Goal: Task Accomplishment & Management: Complete application form

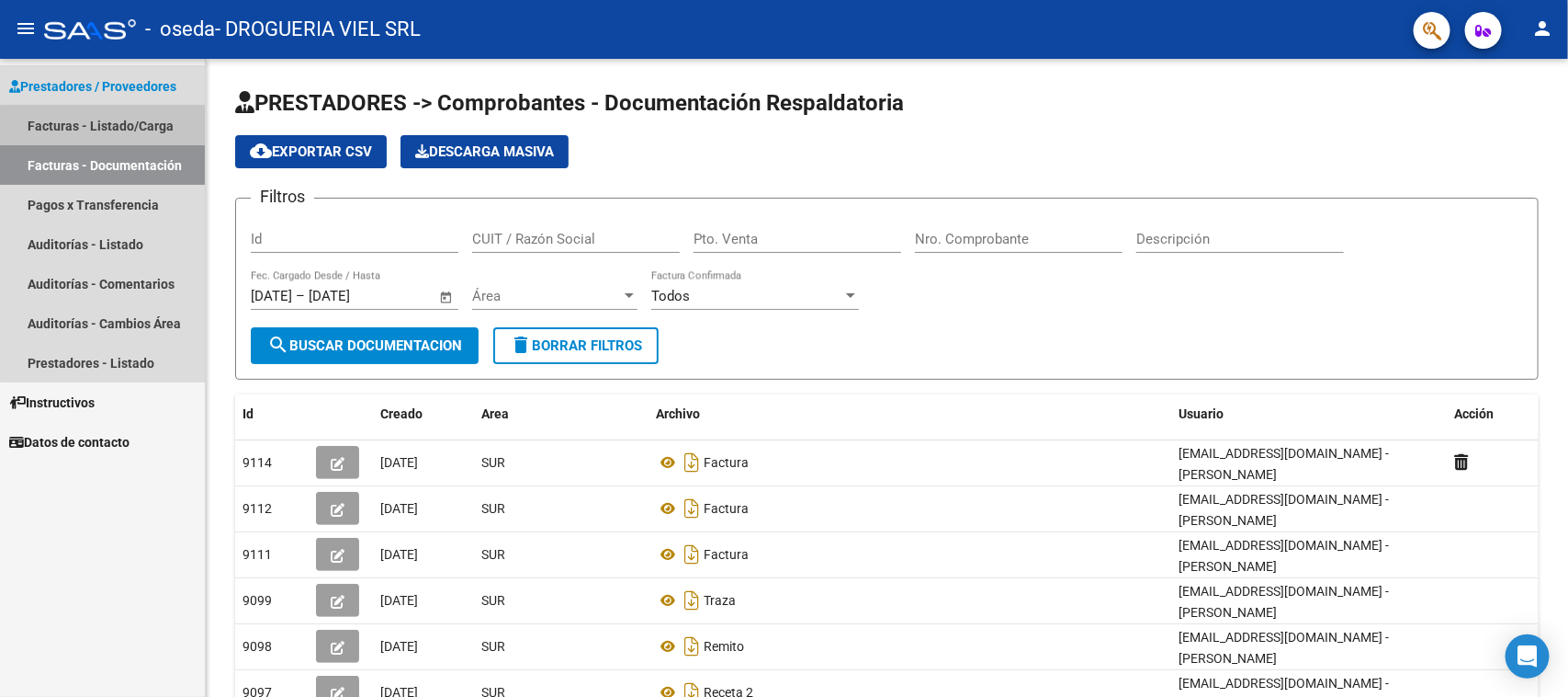
click at [113, 129] on link "Facturas - Listado/Carga" at bounding box center [103, 125] width 205 height 39
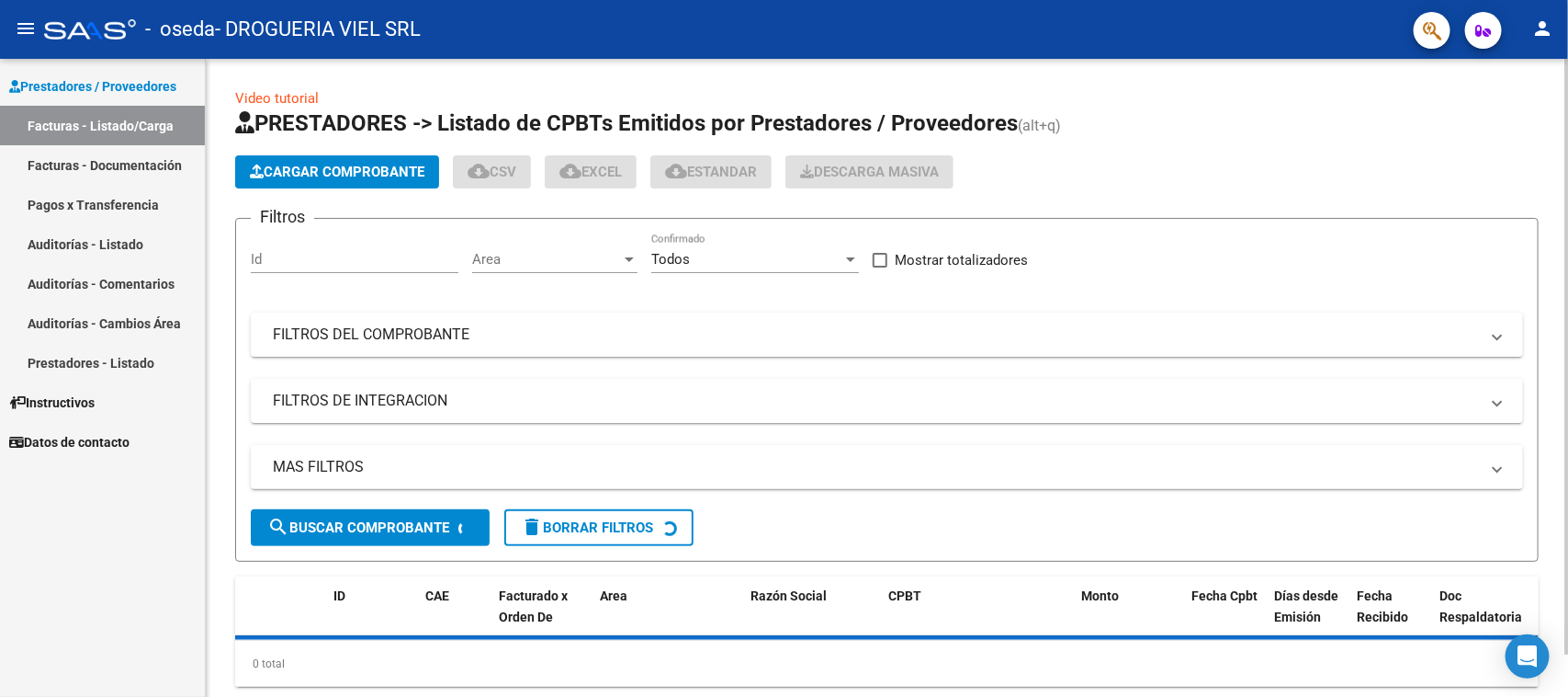
click at [269, 171] on span "Cargar Comprobante" at bounding box center [337, 171] width 175 height 17
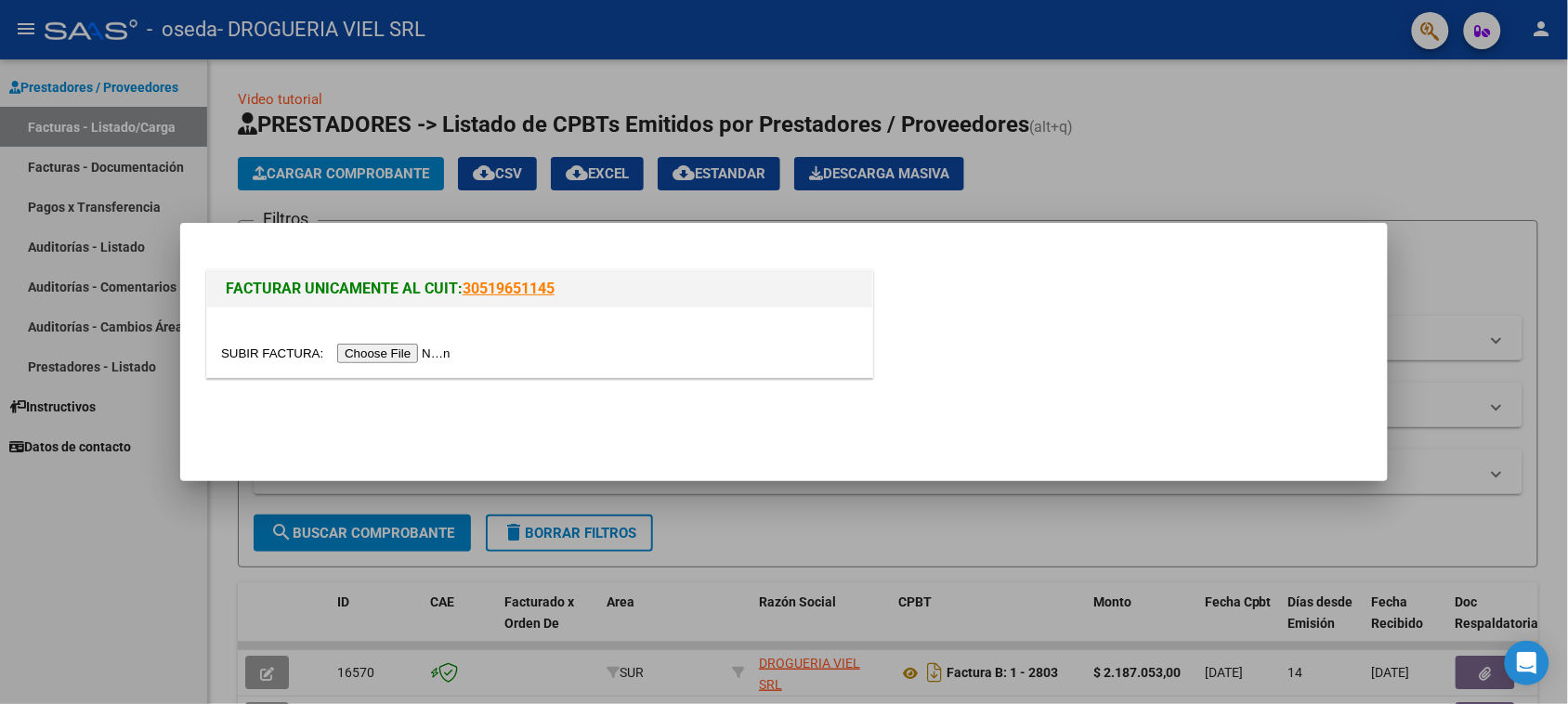
click at [390, 350] on input "file" at bounding box center [339, 353] width 235 height 20
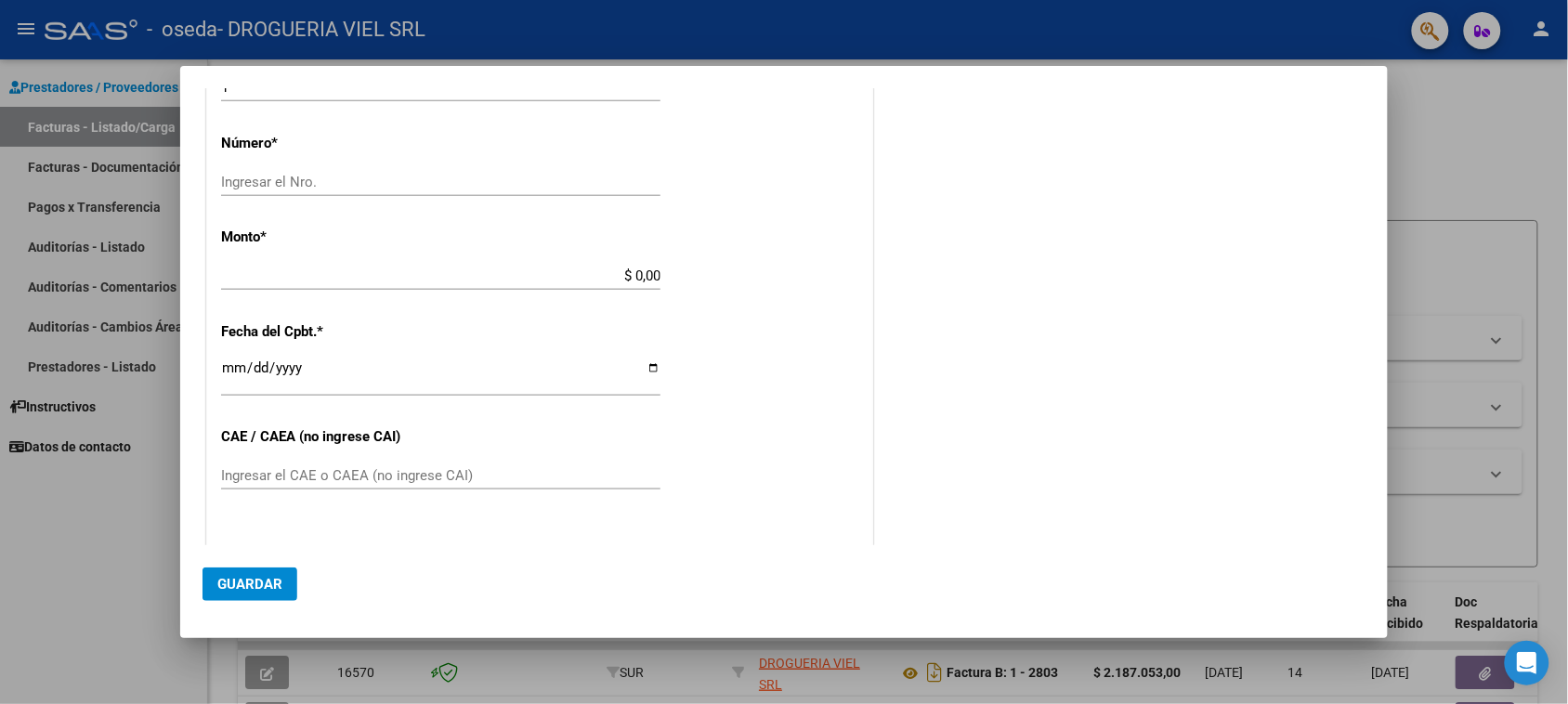
scroll to position [581, 0]
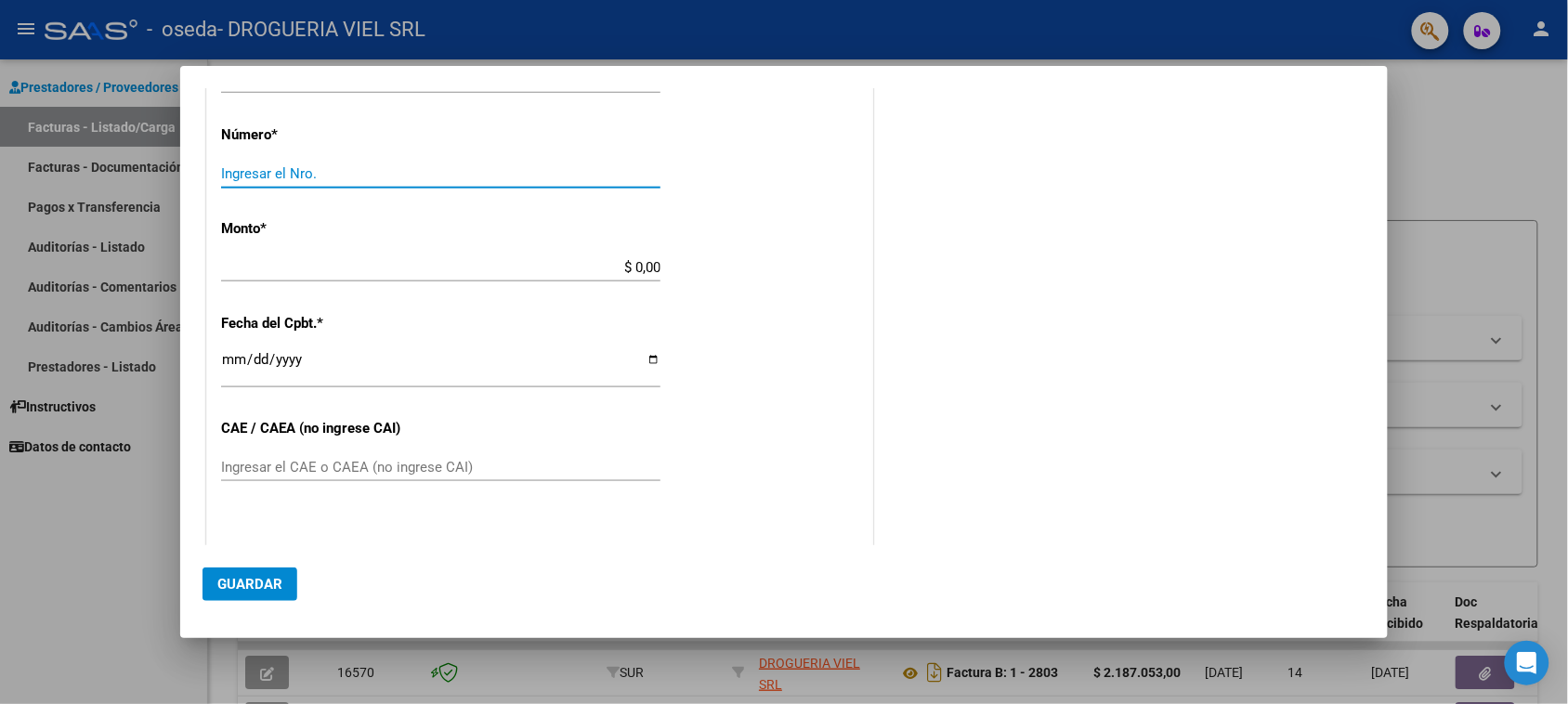
click at [442, 178] on input "Ingresar el Nro." at bounding box center [441, 173] width 440 height 17
type input "2807"
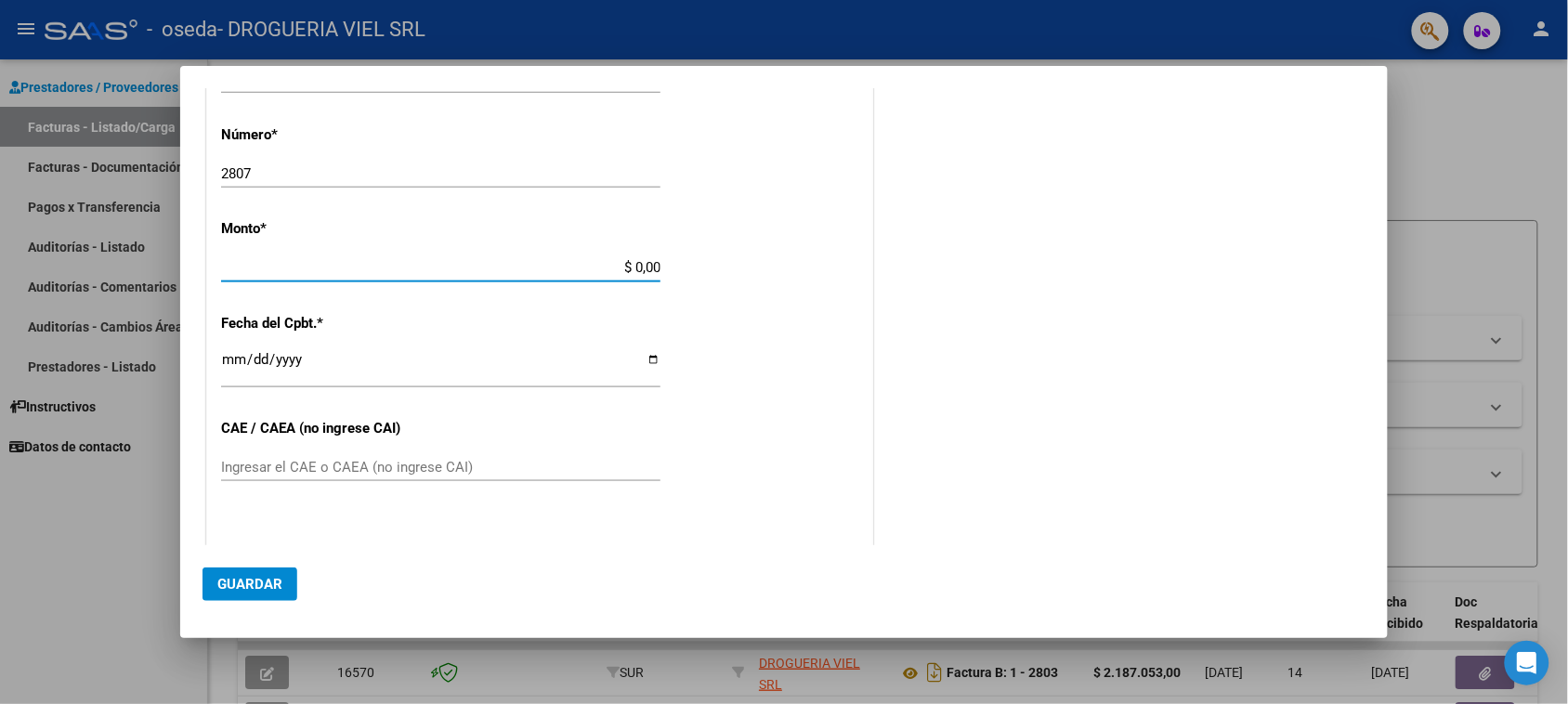
type input "$ 2.788.000,00"
type input "[DATE]"
type input "75323517154494"
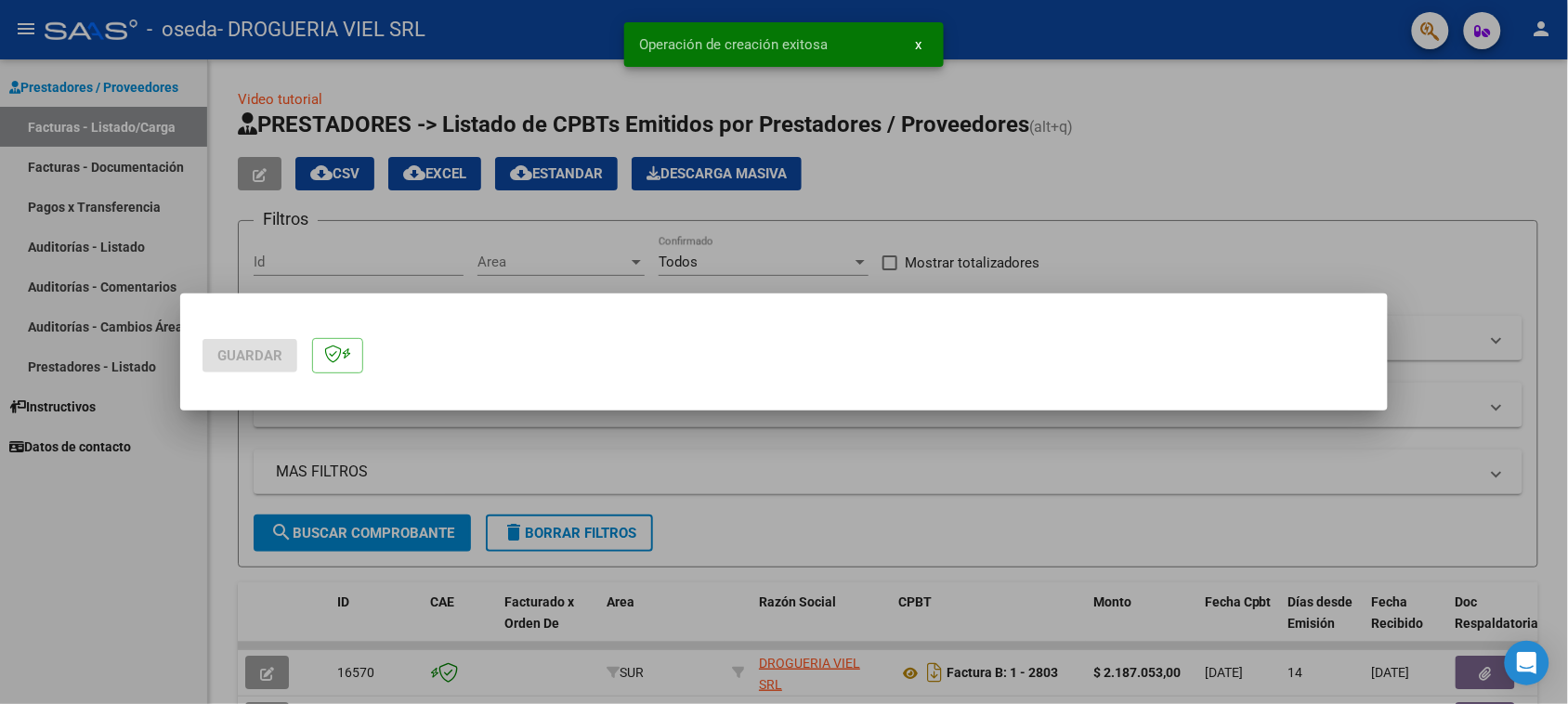
scroll to position [0, 0]
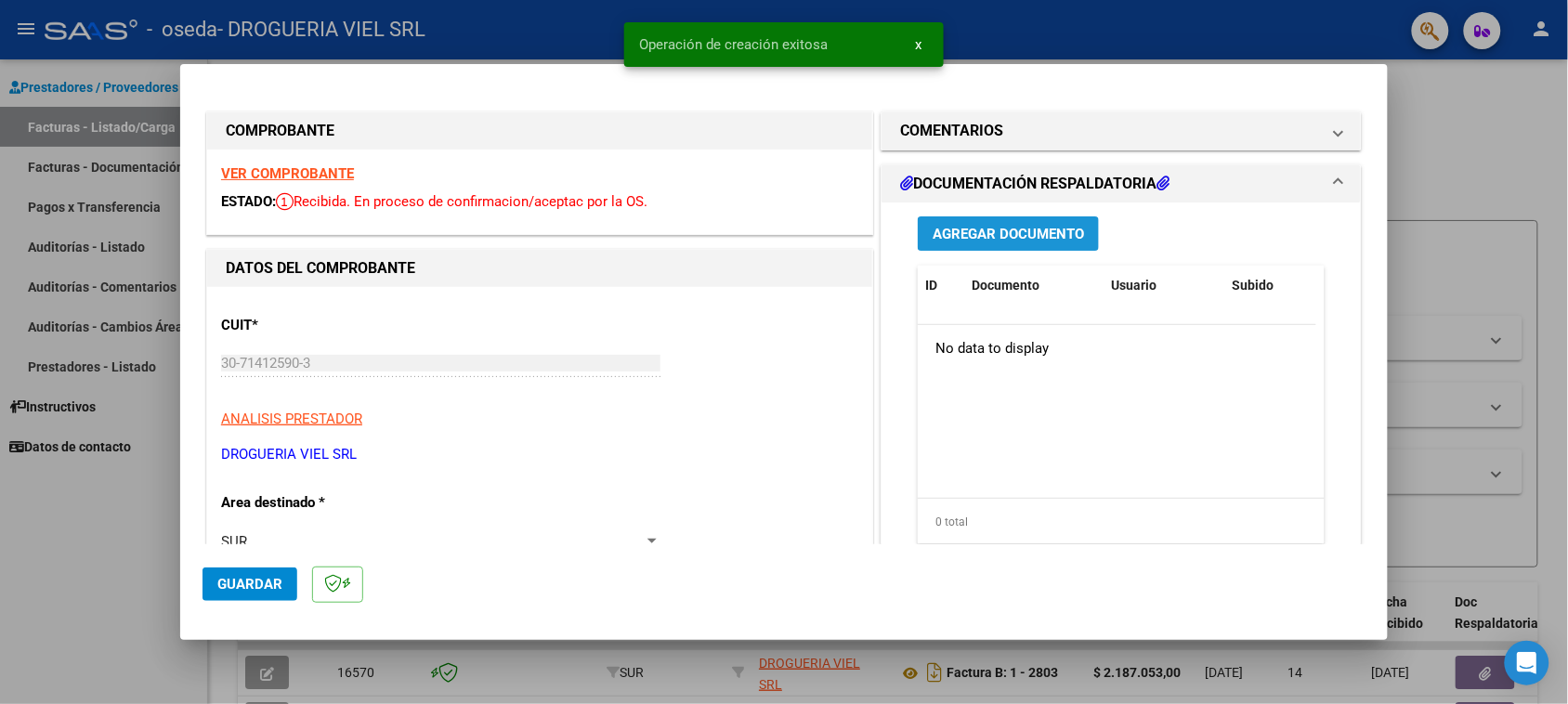
click at [1004, 219] on button "Agregar Documento" at bounding box center [1008, 233] width 181 height 35
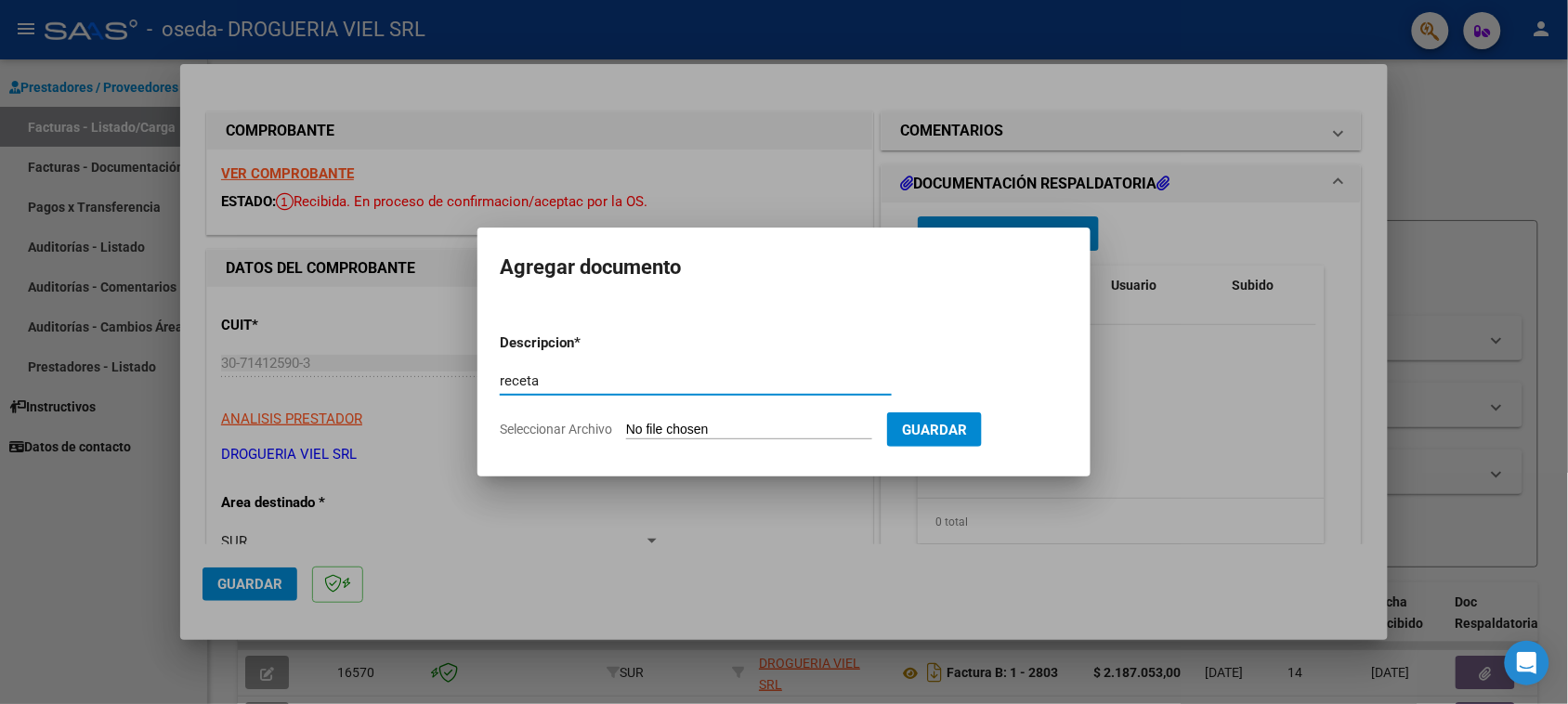
type input "receta"
click at [724, 421] on form "Descripcion * receta Escriba aquí una descripcion Seleccionar Archivo Guardar" at bounding box center [784, 385] width 568 height 135
click at [783, 433] on input "Seleccionar Archivo" at bounding box center [749, 430] width 246 height 18
type input "C:\fakepath\Escáner_20250820 (2).pdf"
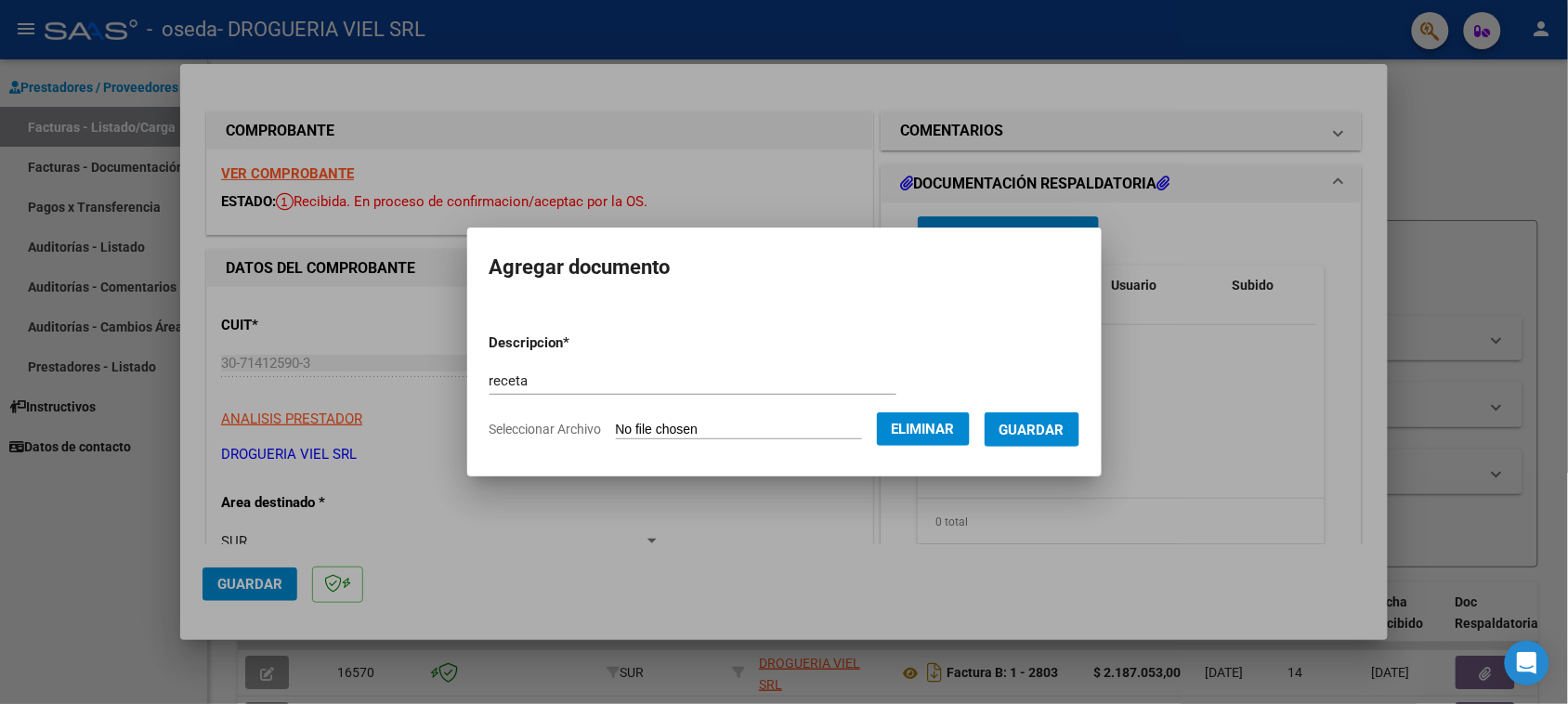
click at [1055, 437] on button "Guardar" at bounding box center [1032, 429] width 95 height 35
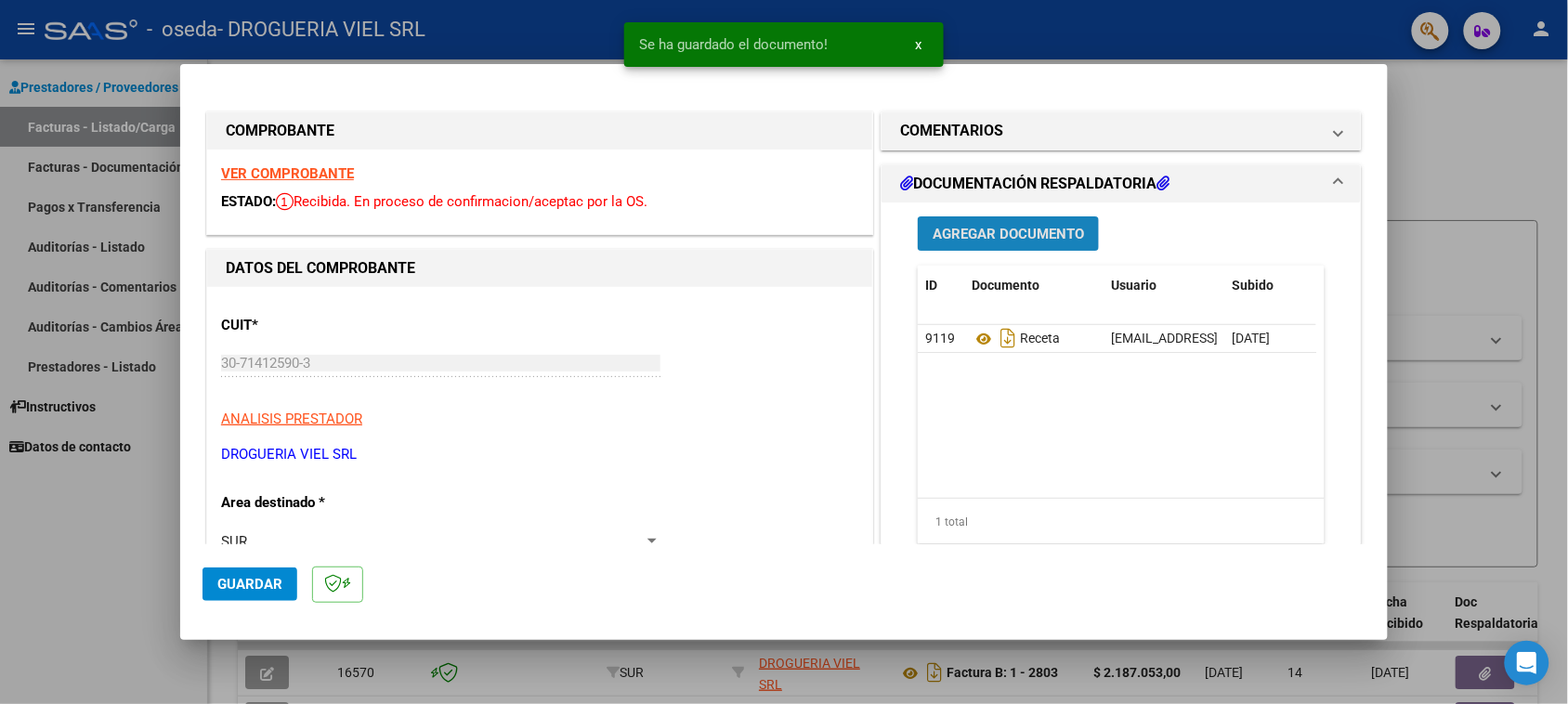
click at [1032, 241] on span "Agregar Documento" at bounding box center [1008, 233] width 151 height 17
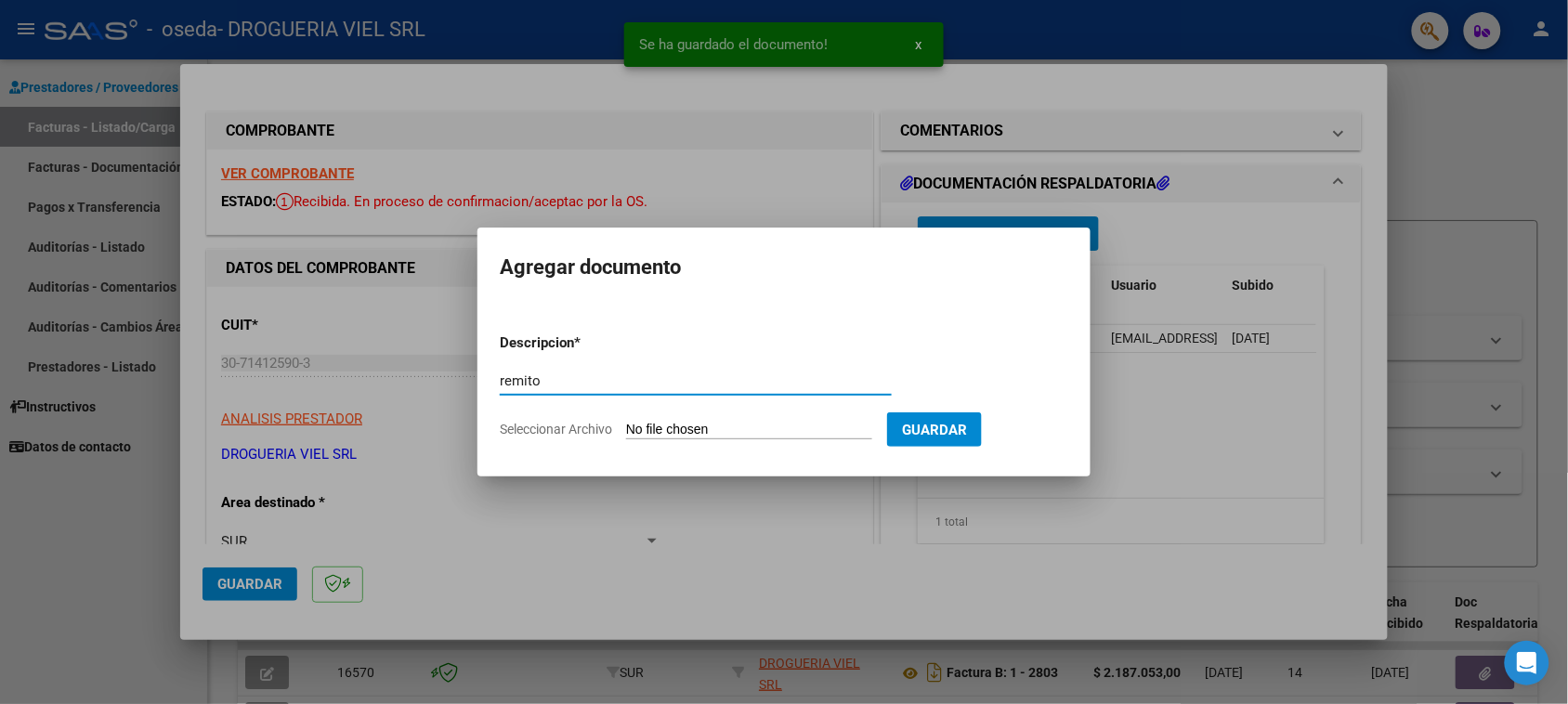
type input "remito"
click at [764, 439] on form "Descripcion * remito Escriba aquí una descripcion Seleccionar Archivo Guardar" at bounding box center [784, 385] width 568 height 135
click at [754, 434] on input "Seleccionar Archivo" at bounding box center [749, 430] width 246 height 18
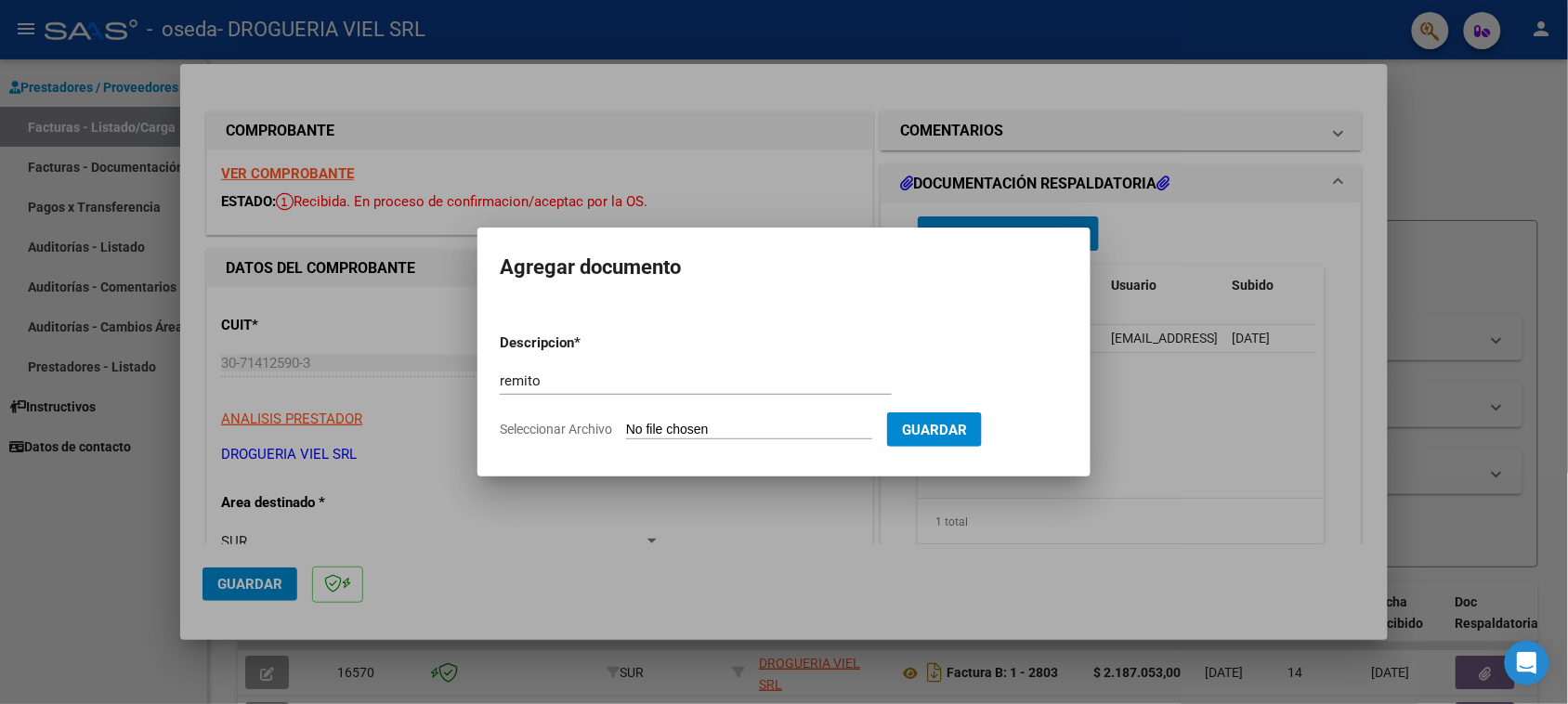
type input "C:\fakepath\Escáner_20250820 (3).pdf"
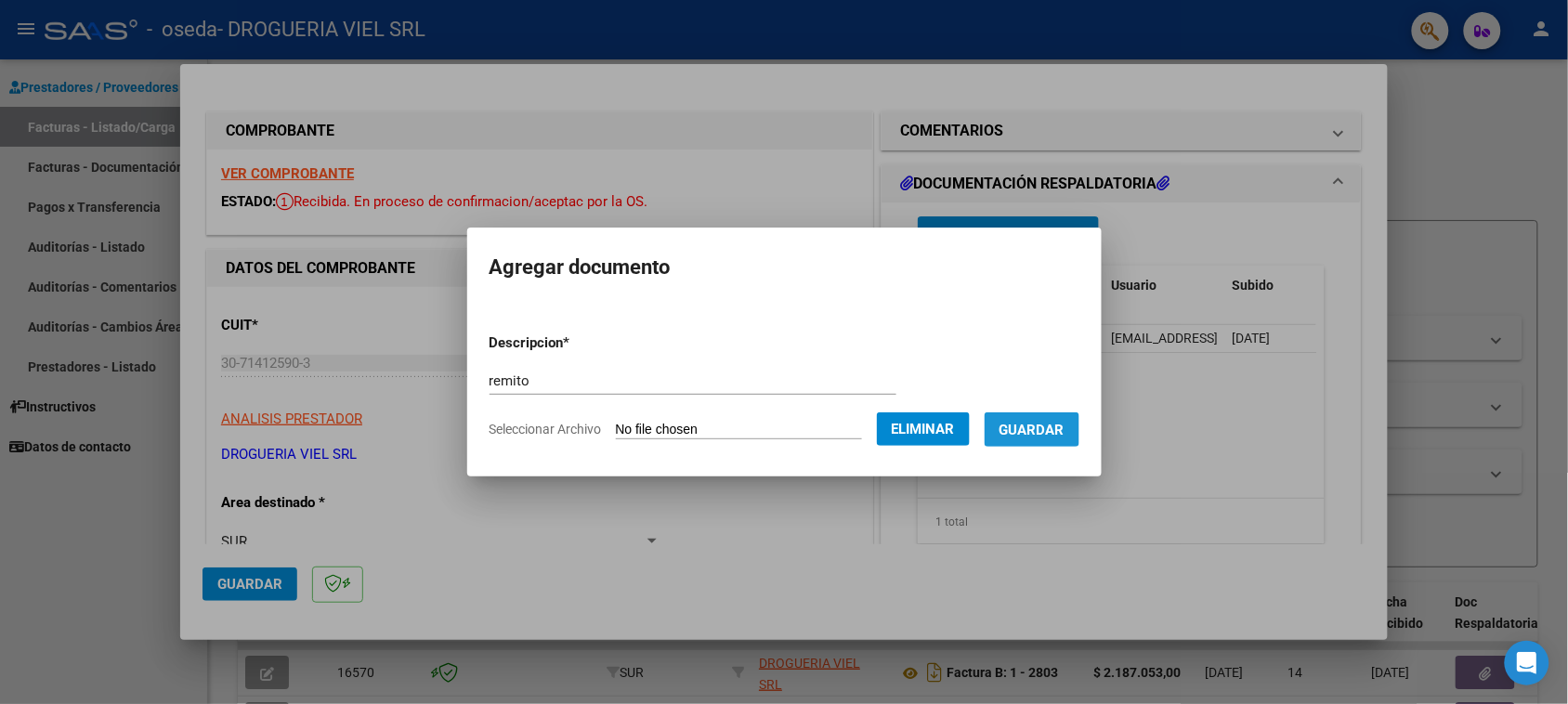
click at [1066, 439] on button "Guardar" at bounding box center [1032, 429] width 95 height 35
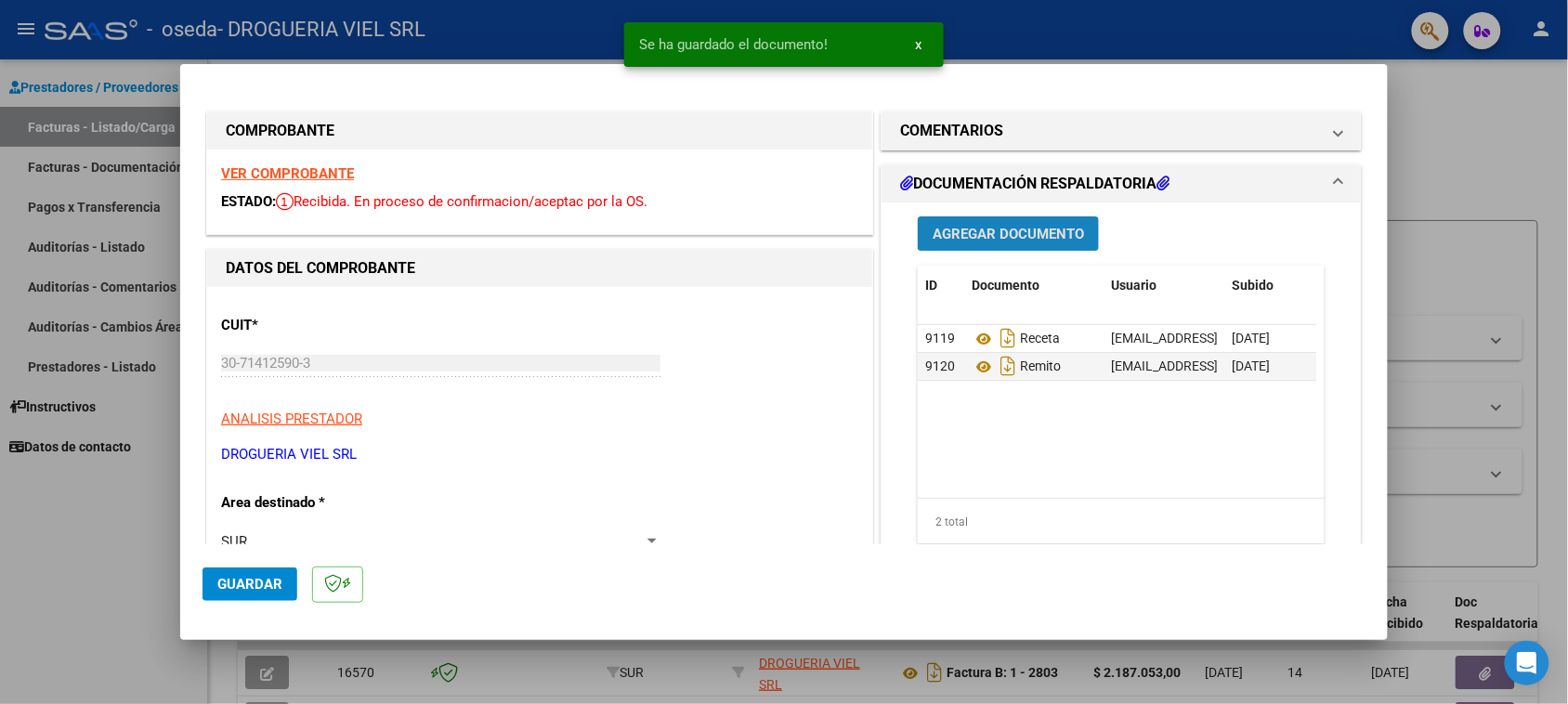
click at [1041, 243] on button "Agregar Documento" at bounding box center [1008, 233] width 181 height 35
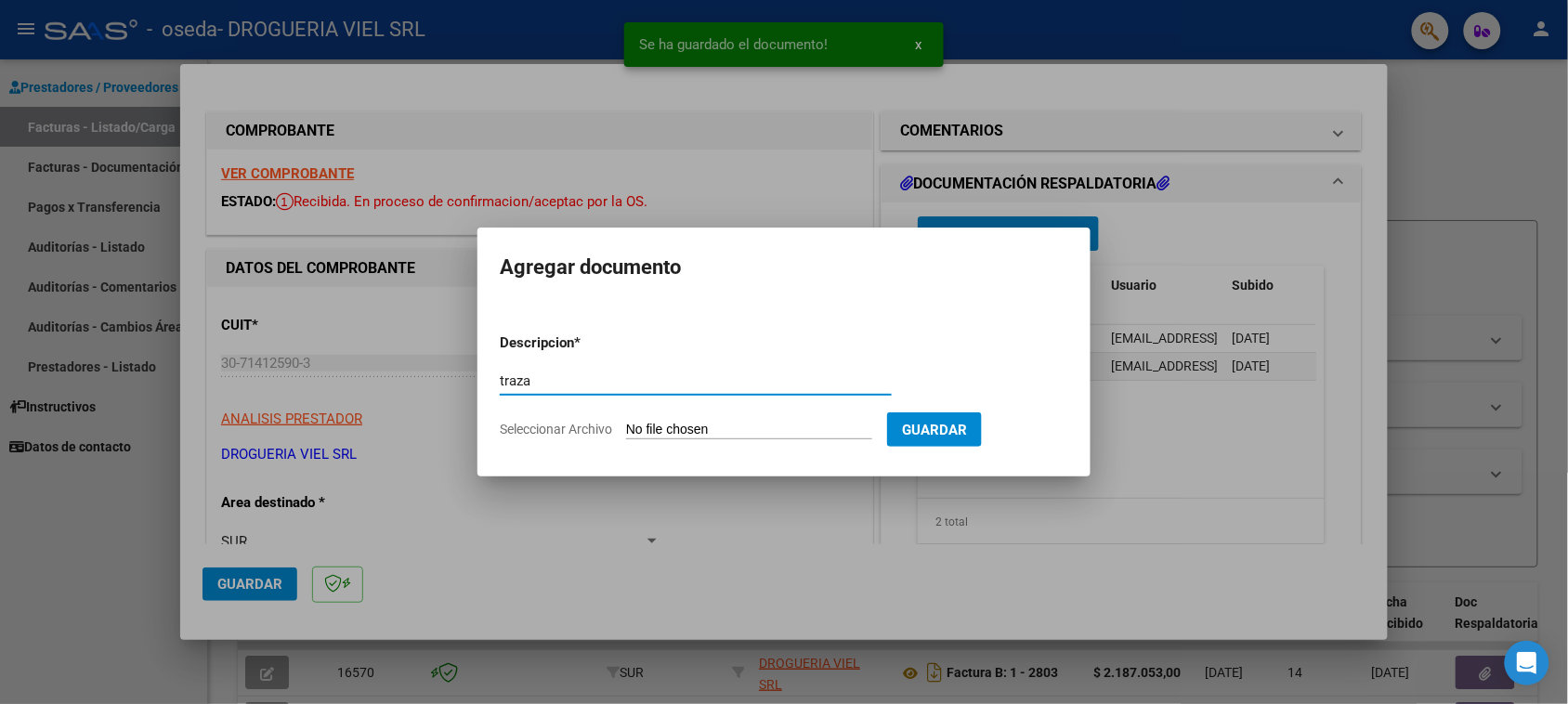
type input "traza"
click at [748, 426] on input "Seleccionar Archivo" at bounding box center [749, 430] width 246 height 18
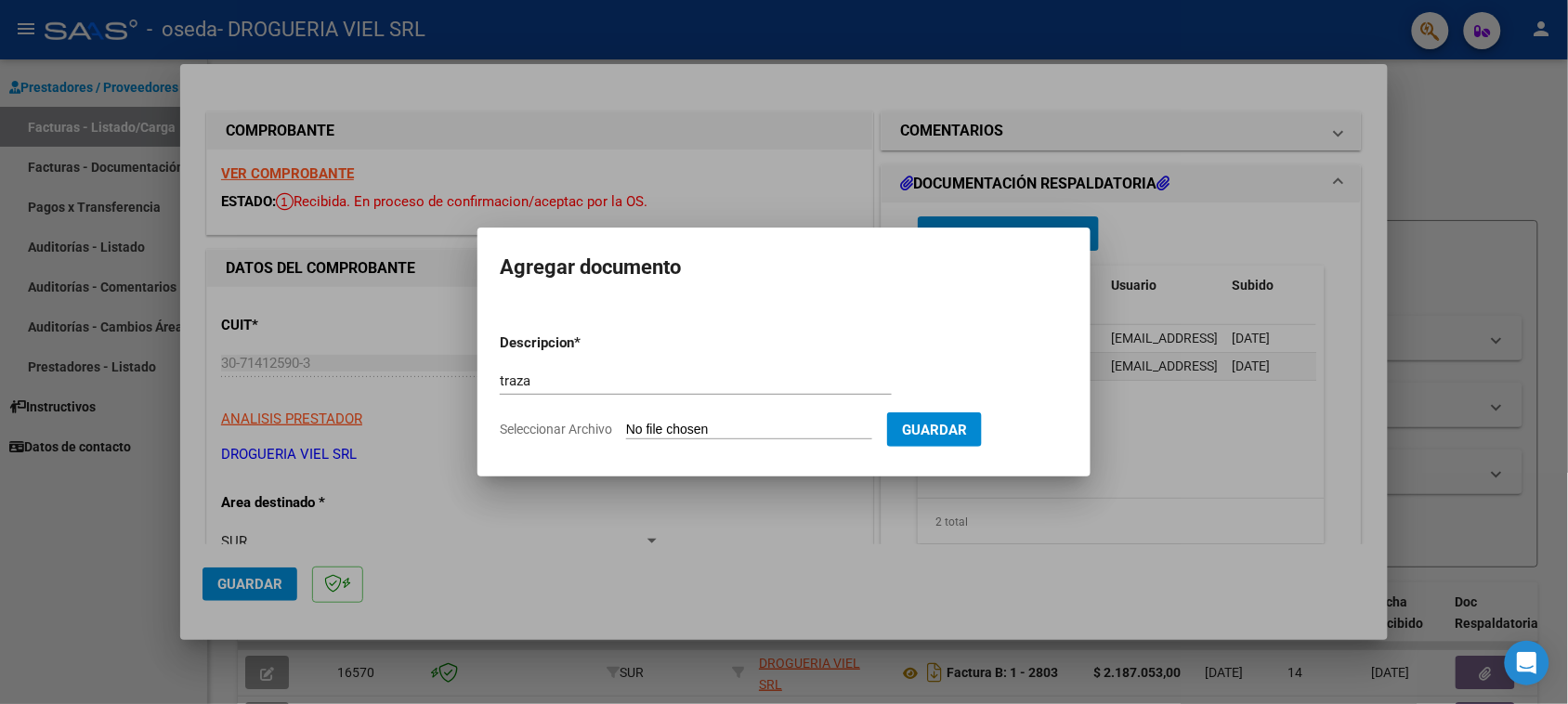
type input "C:\fakepath\Escáner_20250820 (4).pdf"
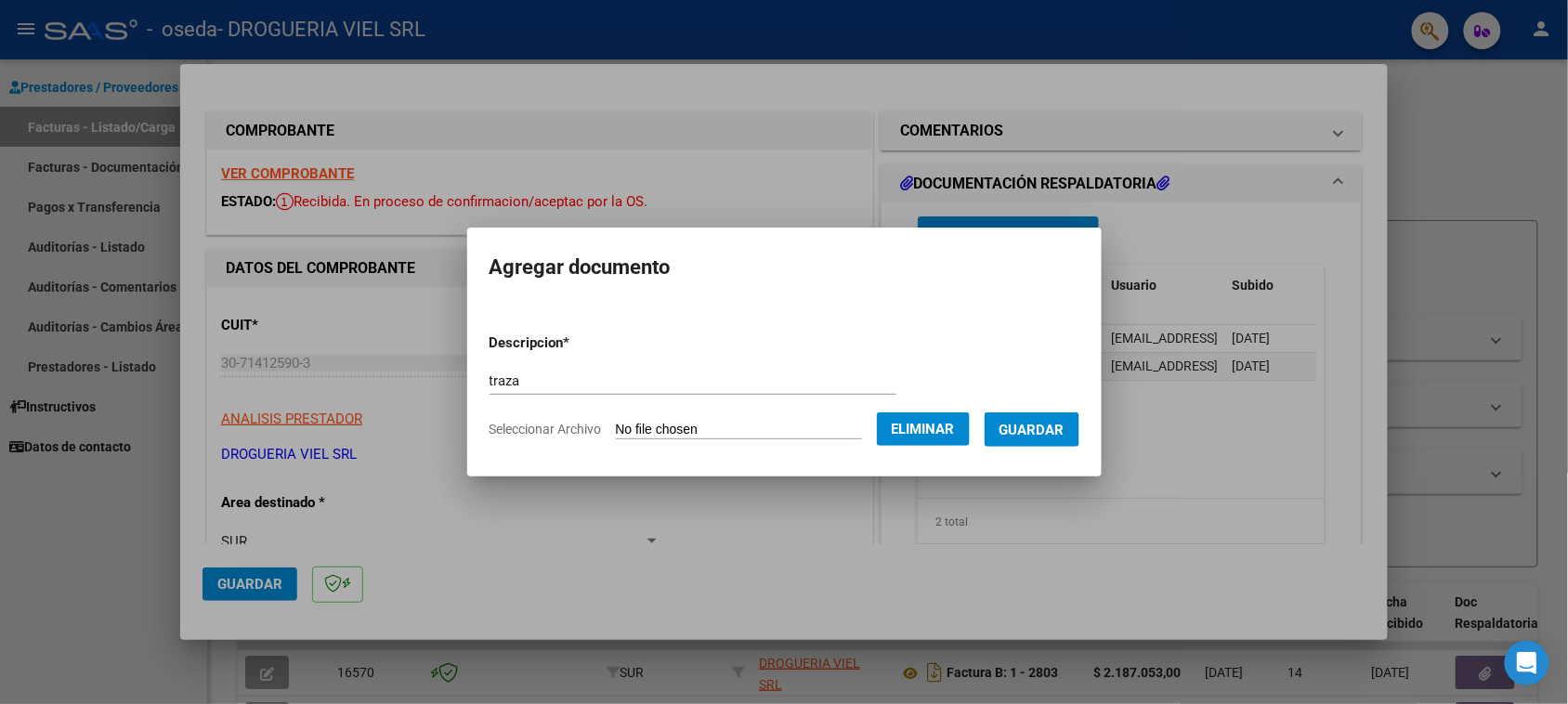
click at [1079, 425] on button "Guardar" at bounding box center [1032, 429] width 95 height 35
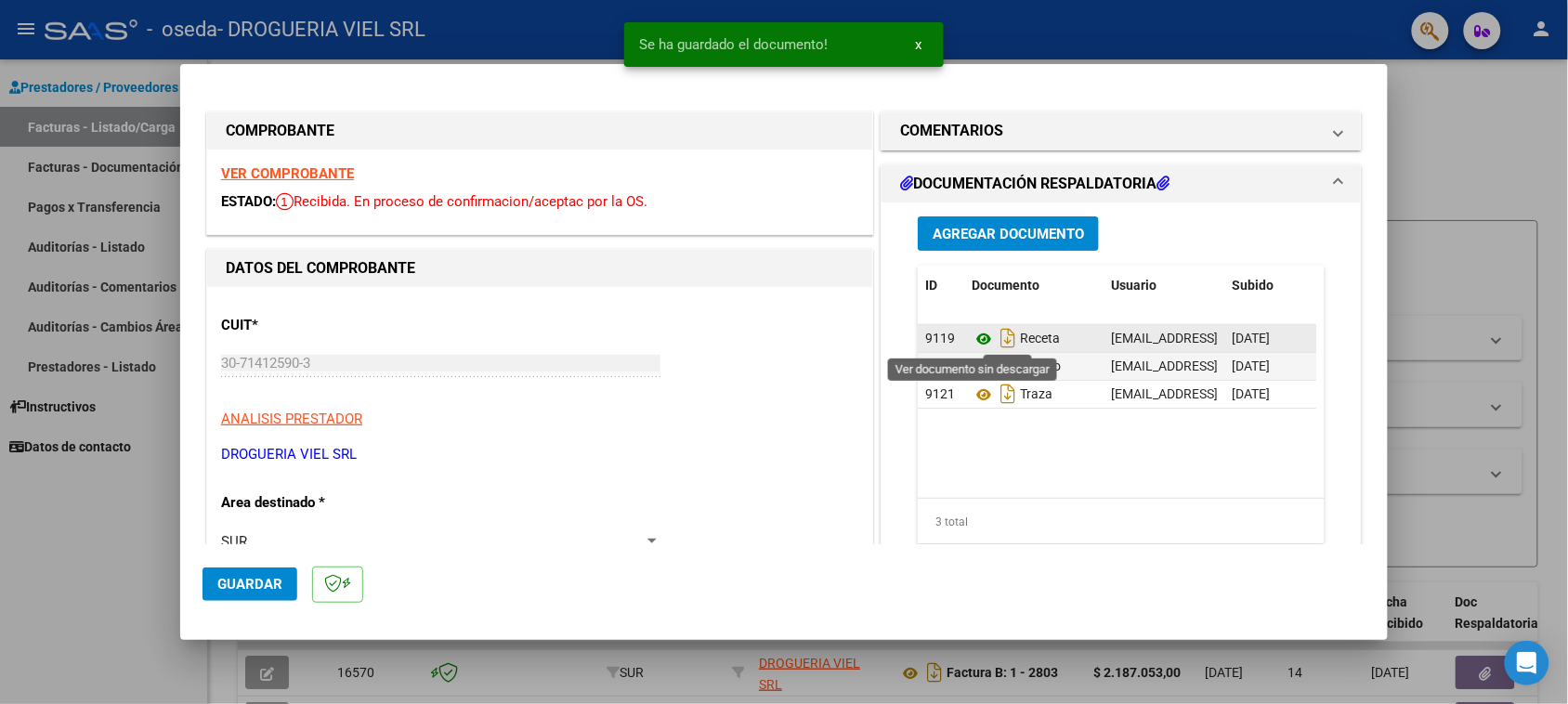
click at [975, 347] on icon at bounding box center [983, 339] width 24 height 23
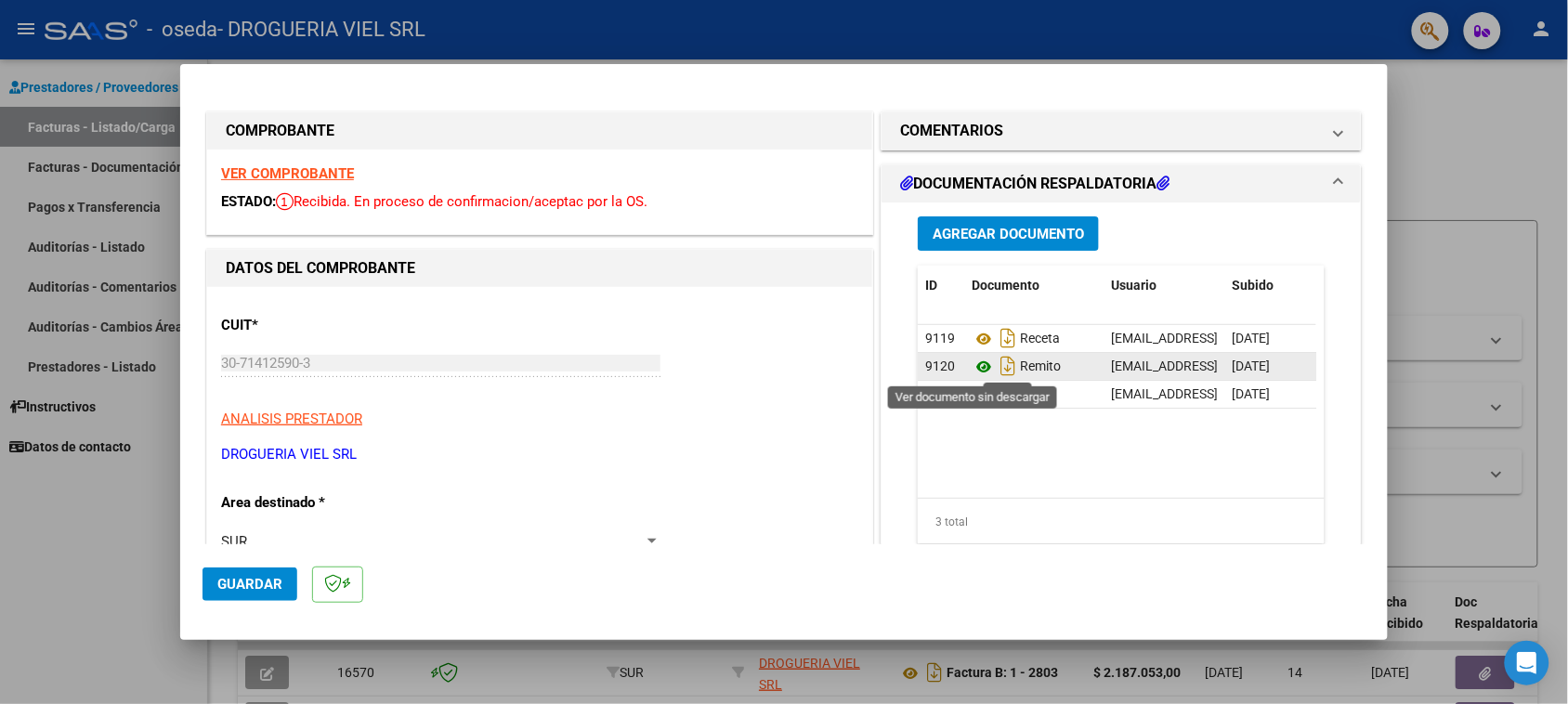
click at [978, 373] on icon at bounding box center [983, 366] width 24 height 23
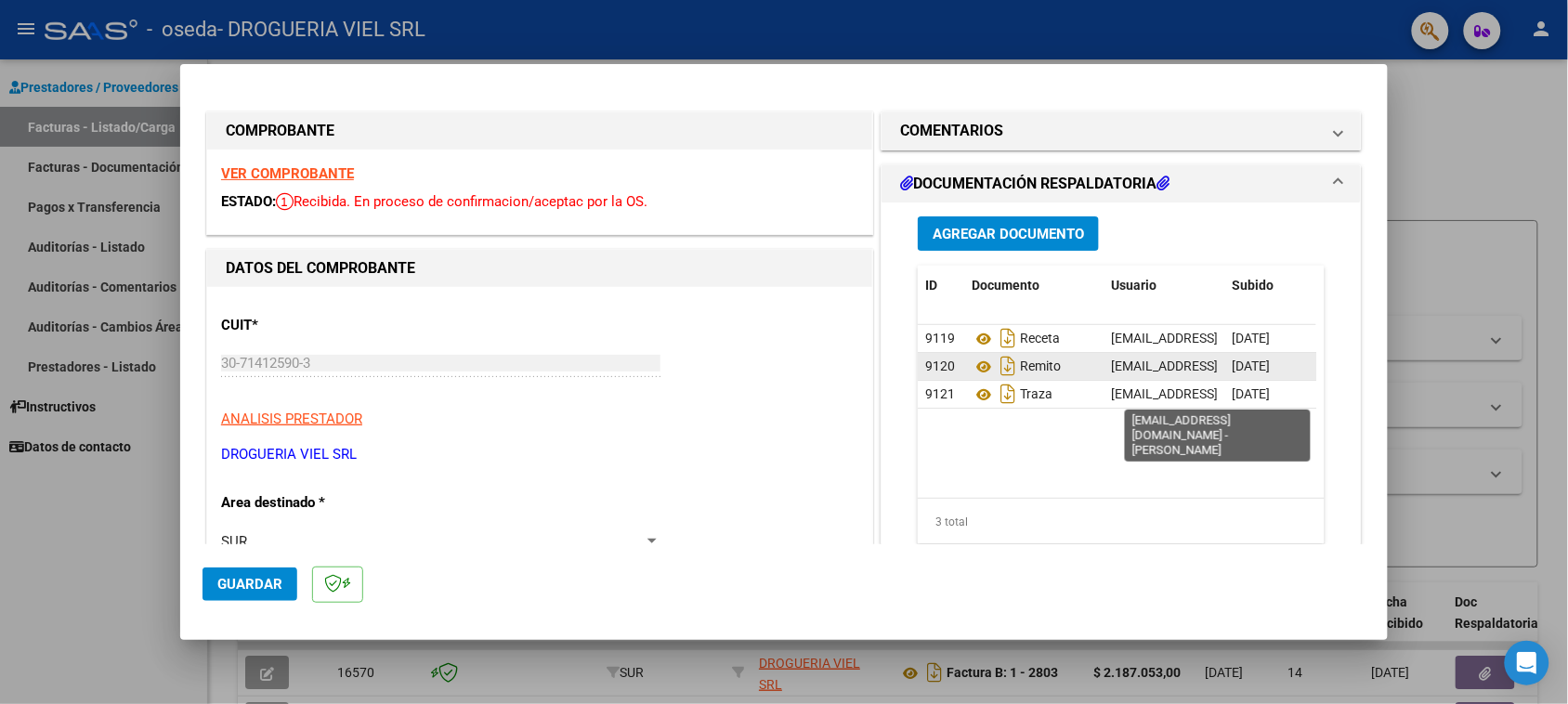
click at [1164, 363] on span "[EMAIL_ADDRESS][DOMAIN_NAME] - [PERSON_NAME]" at bounding box center [1268, 365] width 315 height 15
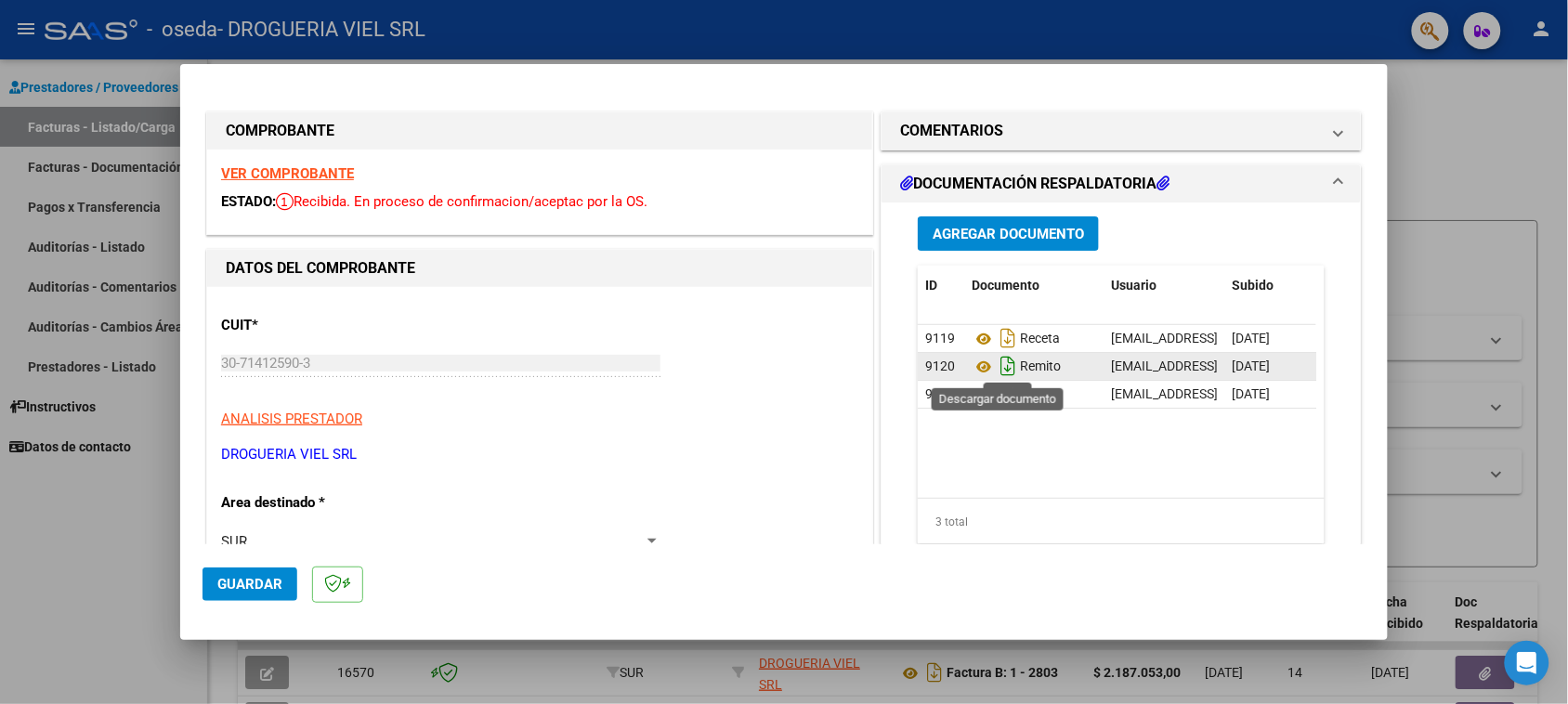
click at [996, 368] on icon "Descargar documento" at bounding box center [1008, 365] width 24 height 30
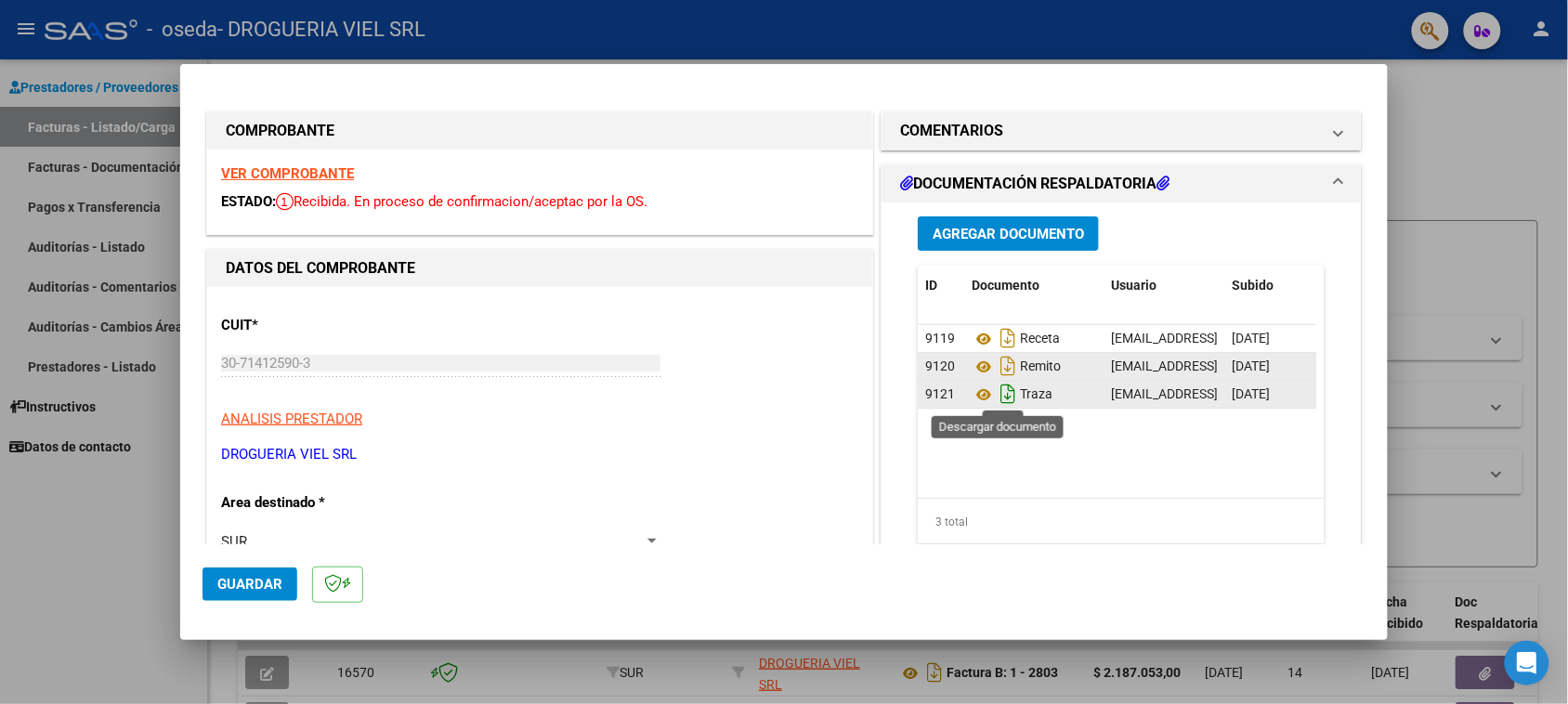
click at [1000, 397] on icon "Descargar documento" at bounding box center [1008, 394] width 24 height 30
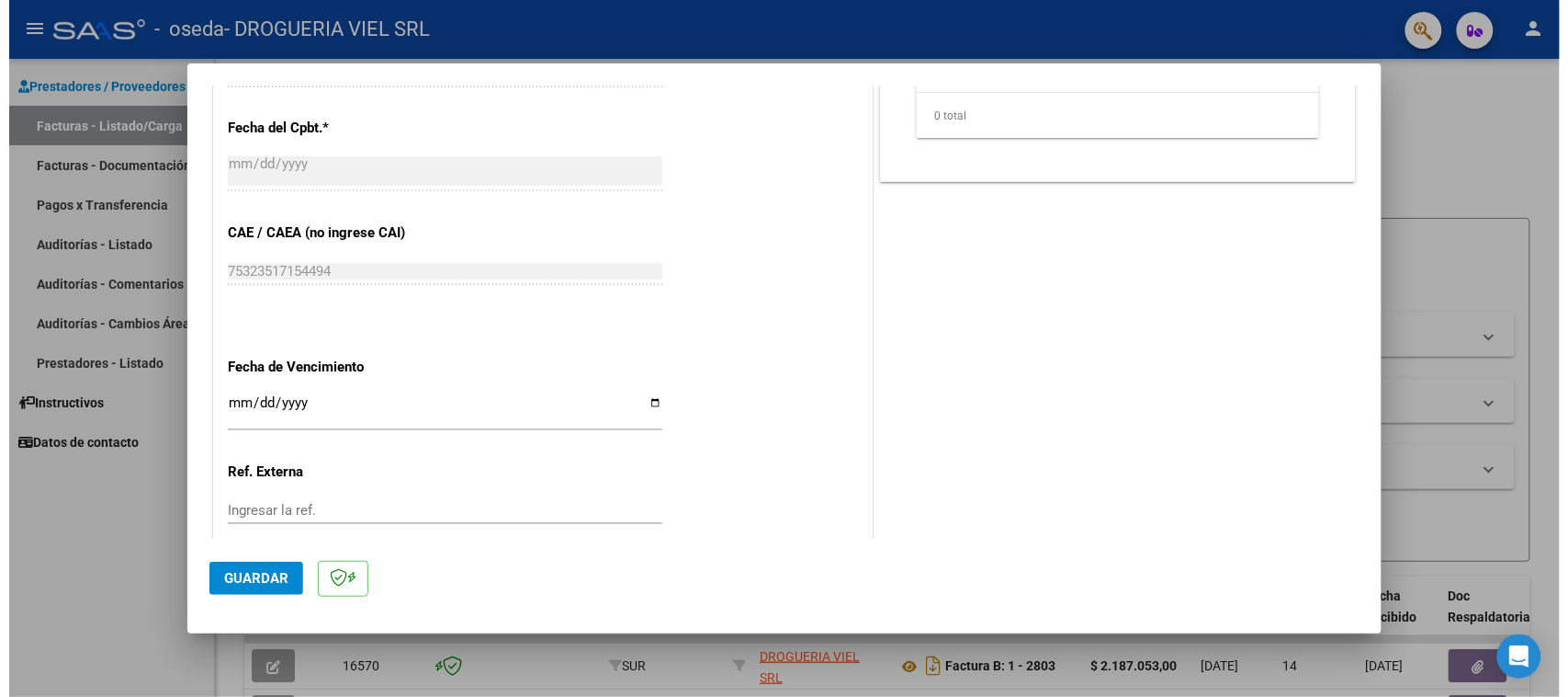
scroll to position [947, 0]
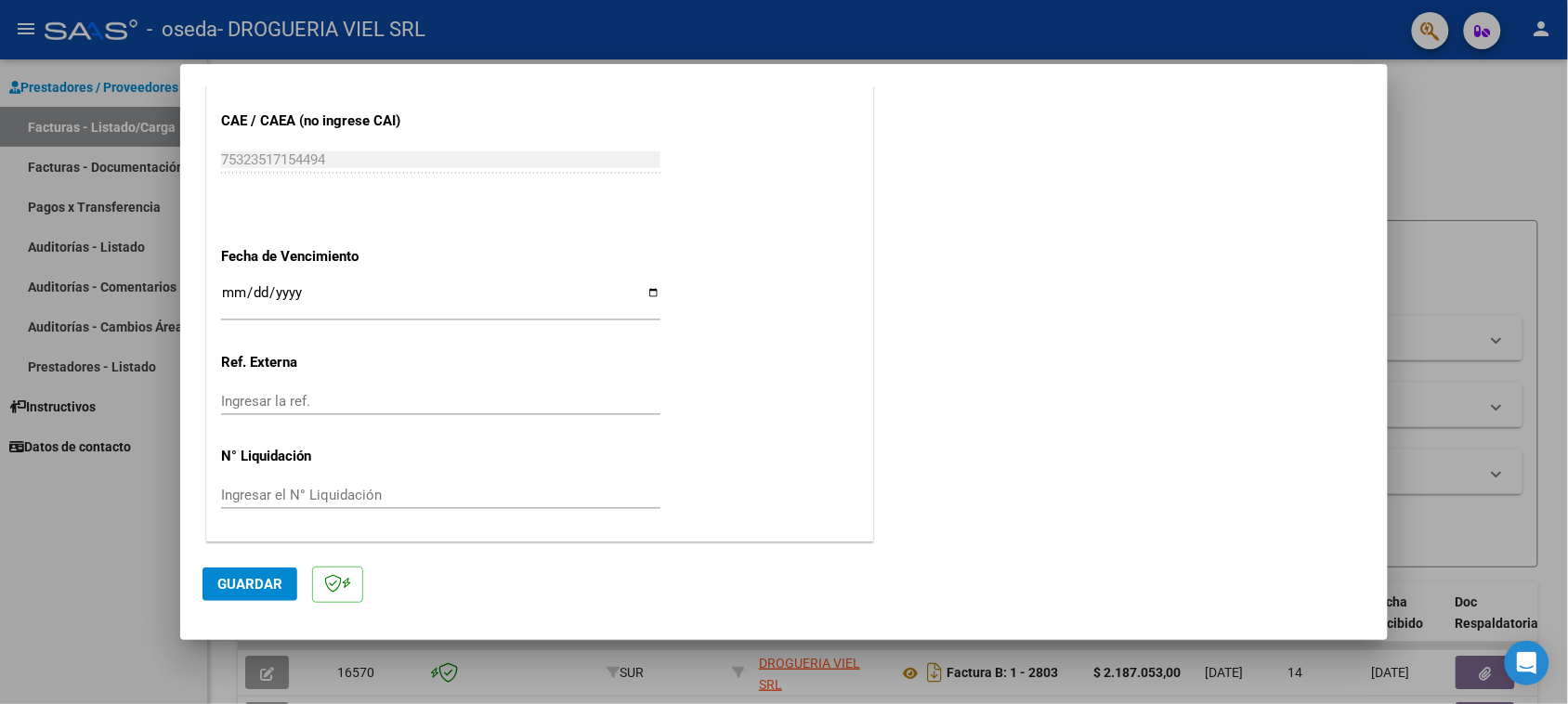
click at [262, 573] on button "Guardar" at bounding box center [250, 584] width 95 height 34
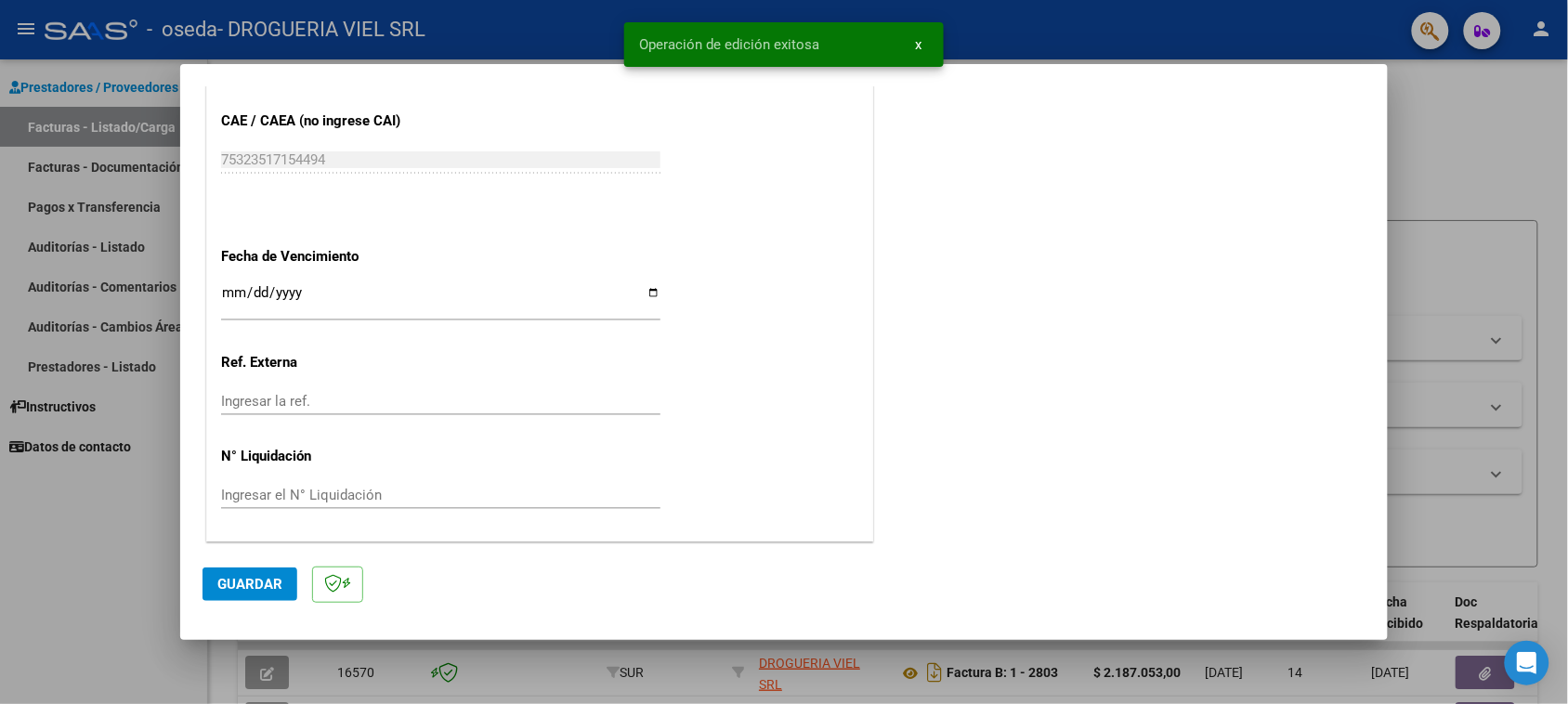
click at [1507, 238] on div at bounding box center [784, 352] width 1568 height 704
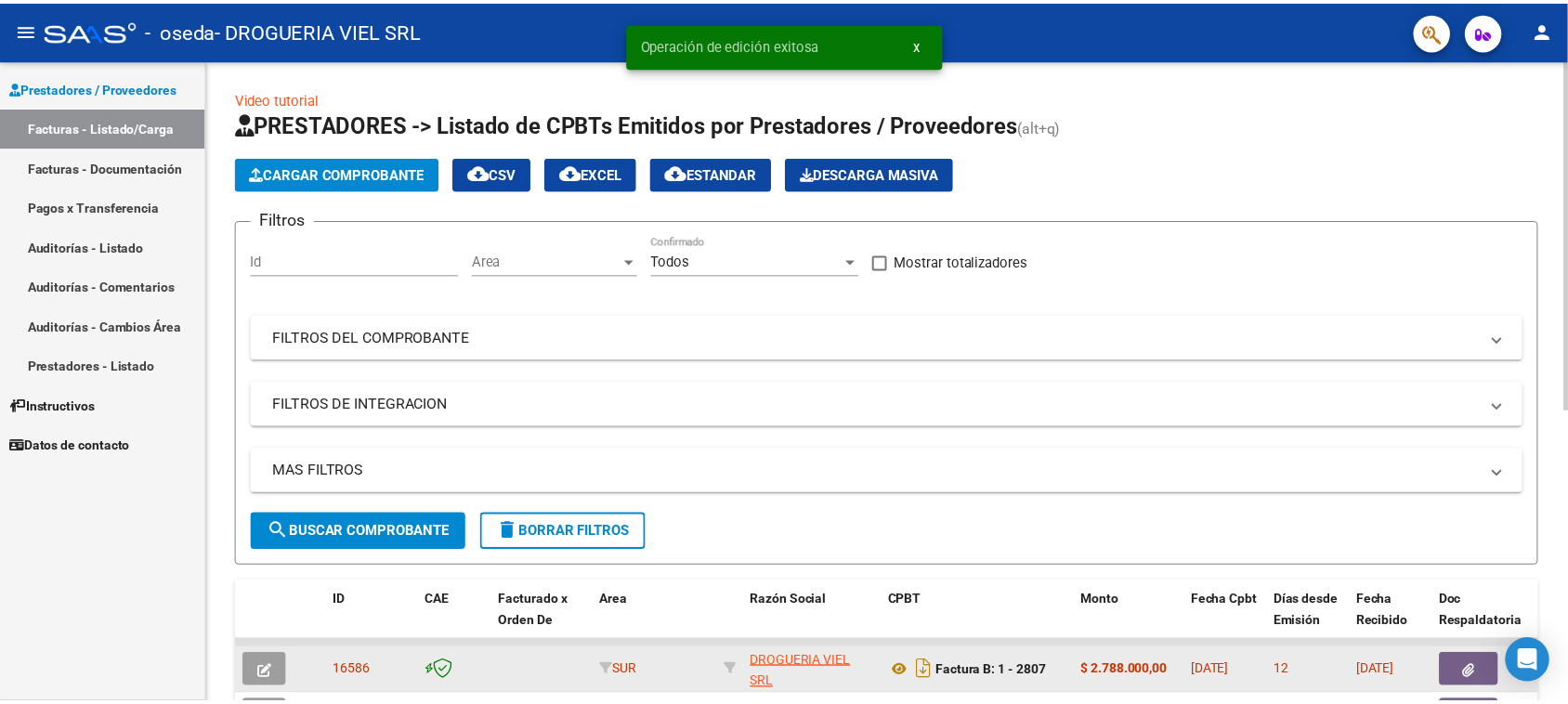
scroll to position [232, 0]
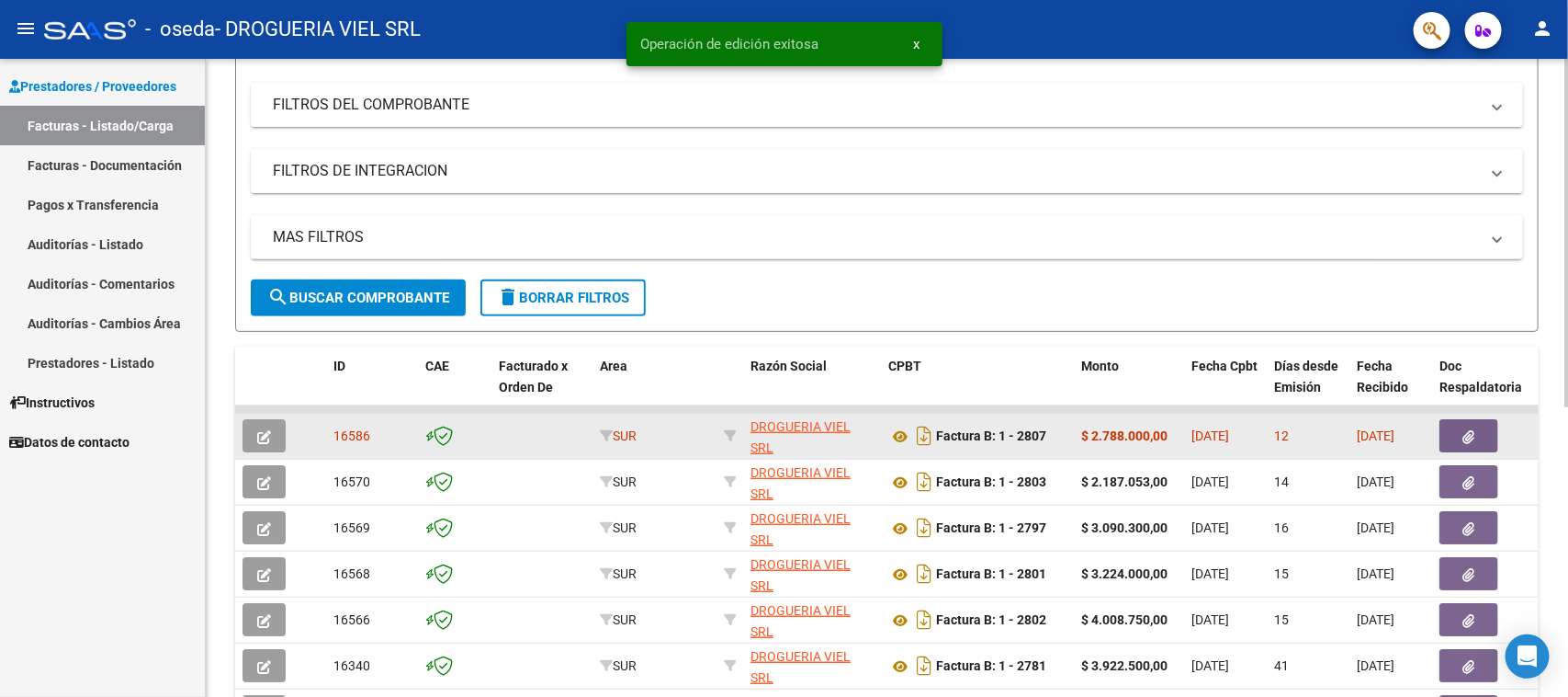
click at [273, 435] on button "button" at bounding box center [264, 436] width 43 height 33
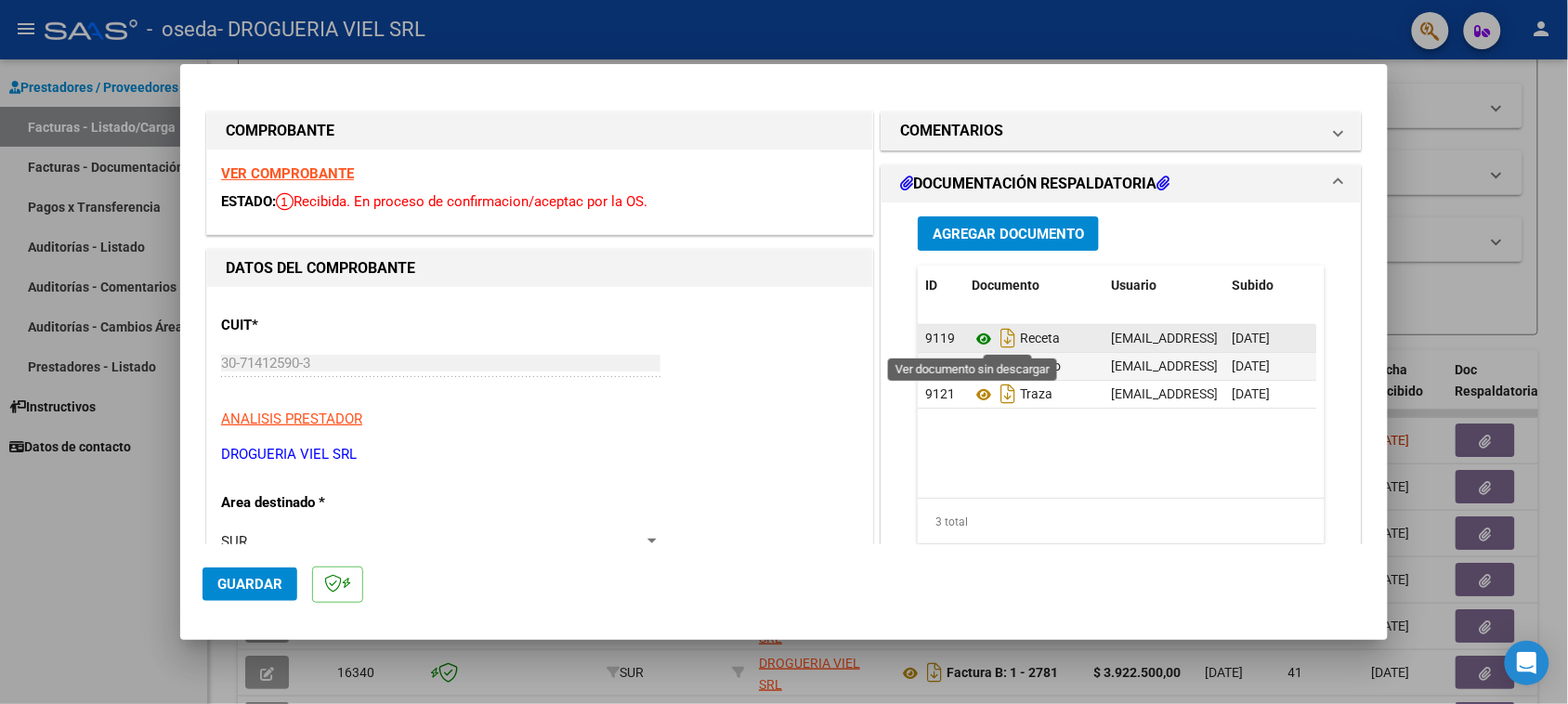
click at [975, 340] on icon at bounding box center [983, 339] width 24 height 23
click at [996, 337] on icon "Descargar documento" at bounding box center [1008, 338] width 24 height 30
drag, startPoint x: 750, startPoint y: 573, endPoint x: 809, endPoint y: 565, distance: 59.5
click at [751, 573] on mat-dialog-actions "Guardar" at bounding box center [784, 581] width 1163 height 73
click at [1451, 266] on div at bounding box center [784, 352] width 1568 height 704
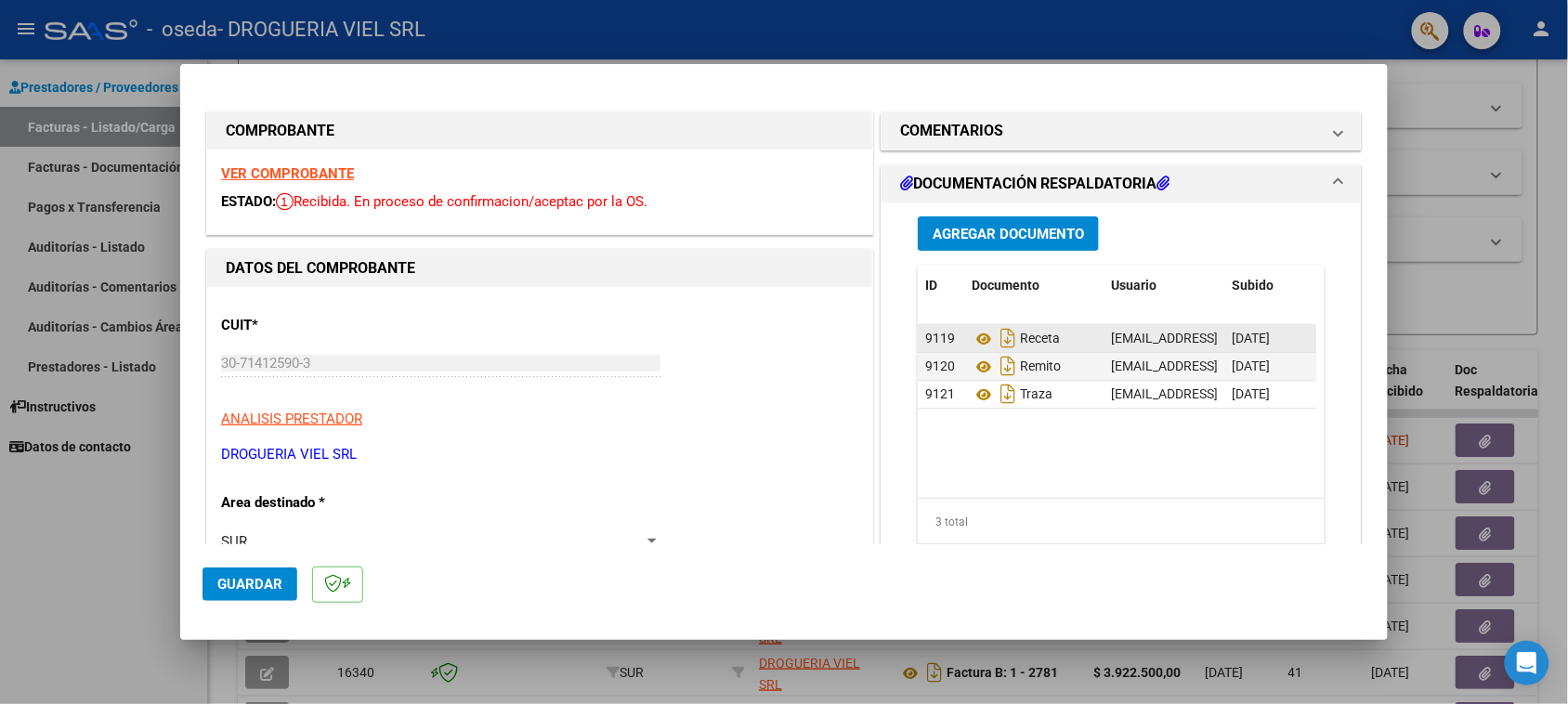
type input "$ 0,00"
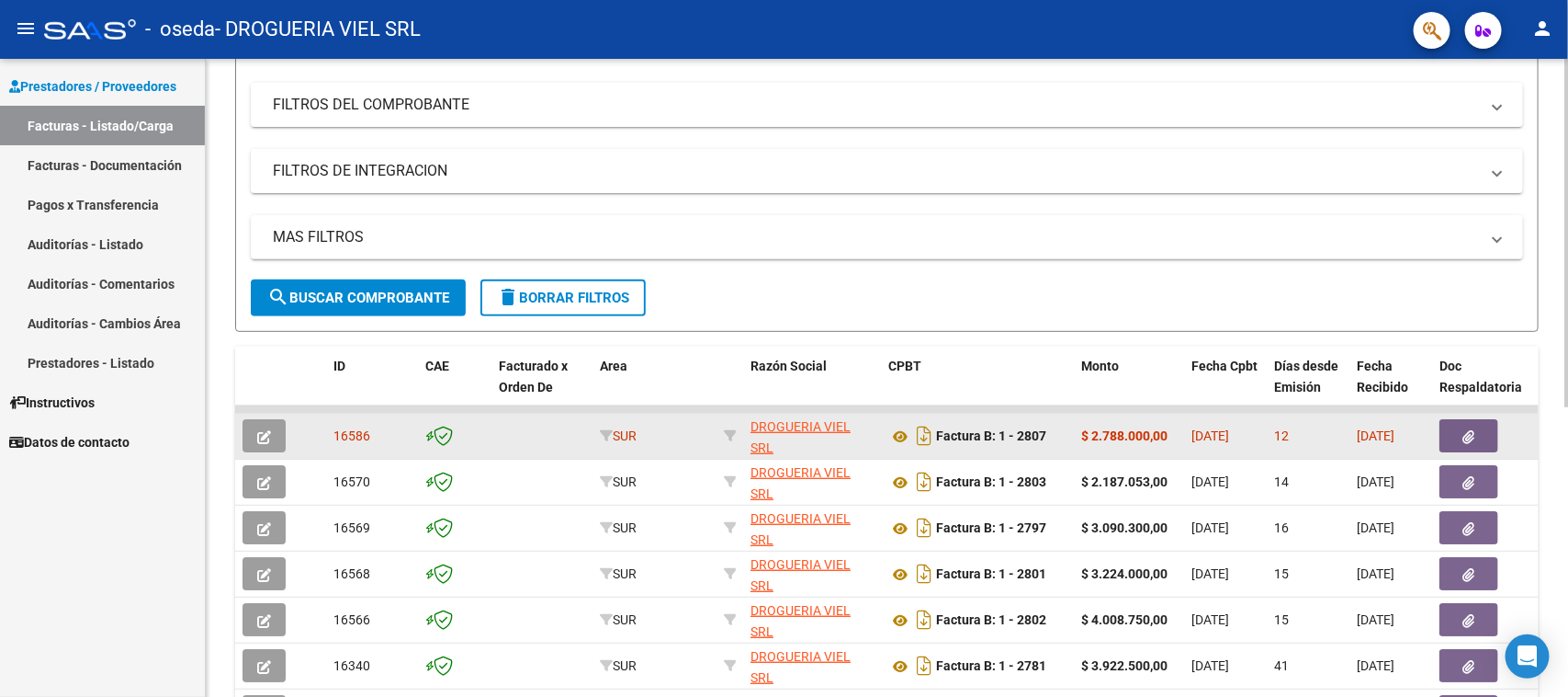
click at [271, 439] on button "button" at bounding box center [264, 436] width 43 height 33
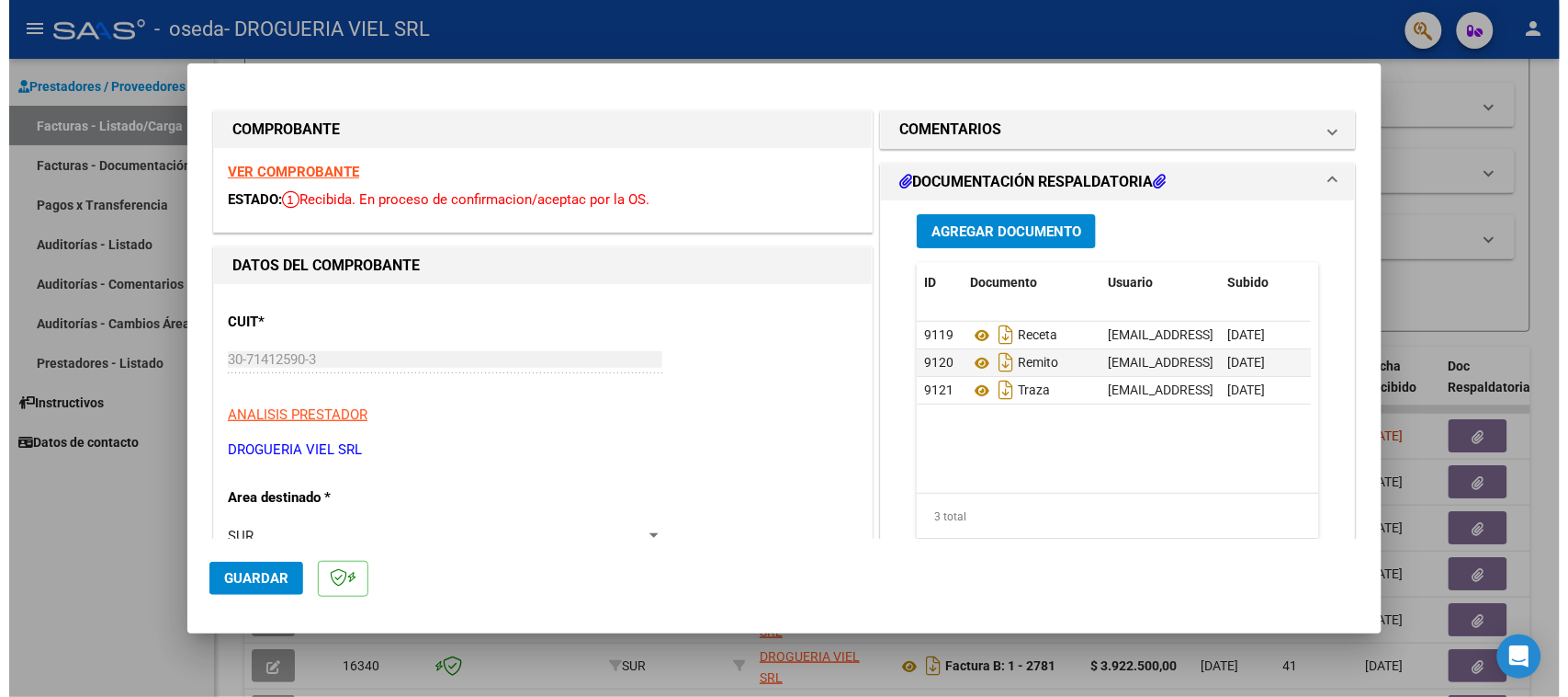
scroll to position [459, 0]
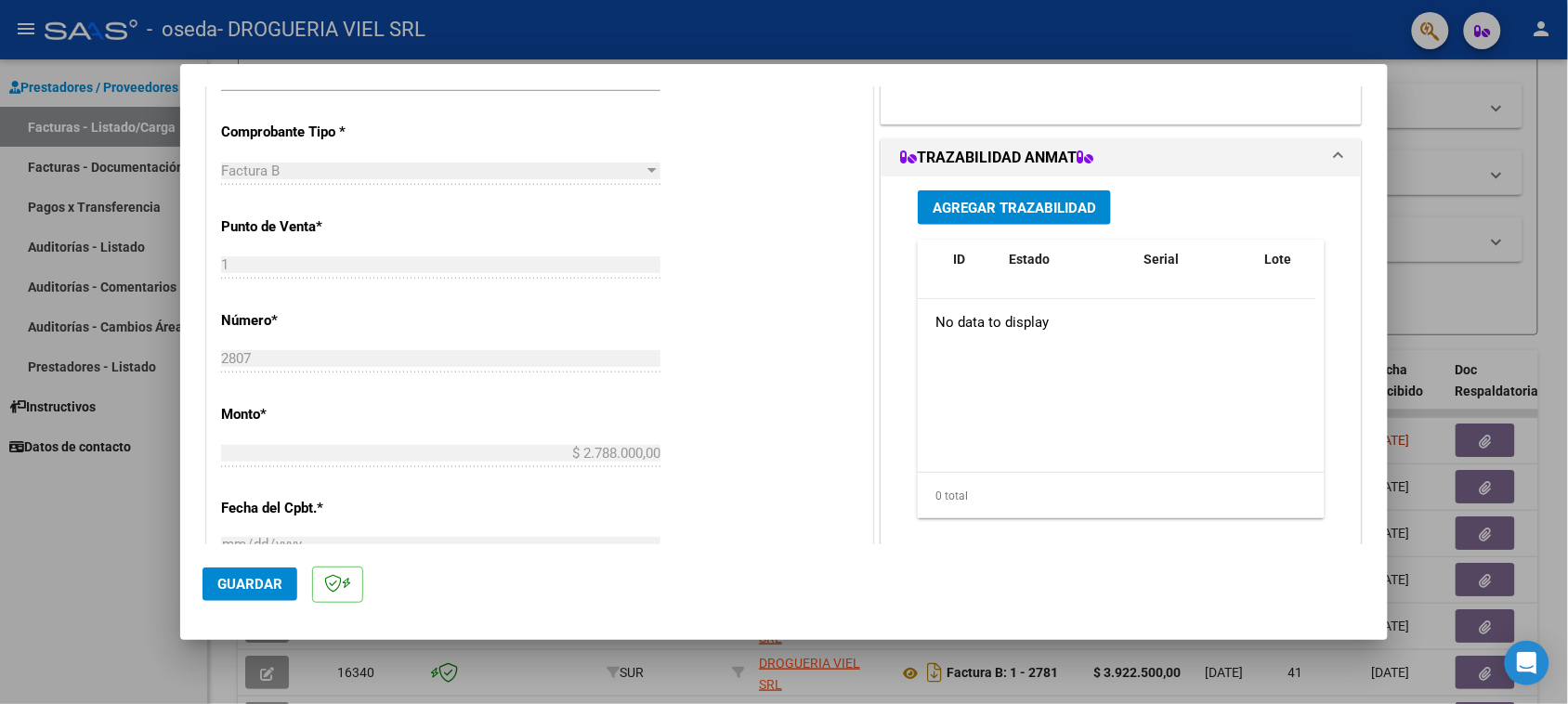
click at [1063, 183] on div "Agregar Trazabilidad ID Estado Serial Lote C/ Rec Apellido Nombre DNI Medicamen…" at bounding box center [1121, 361] width 435 height 370
click at [1063, 194] on button "Agregar Trazabilidad" at bounding box center [1015, 207] width 194 height 35
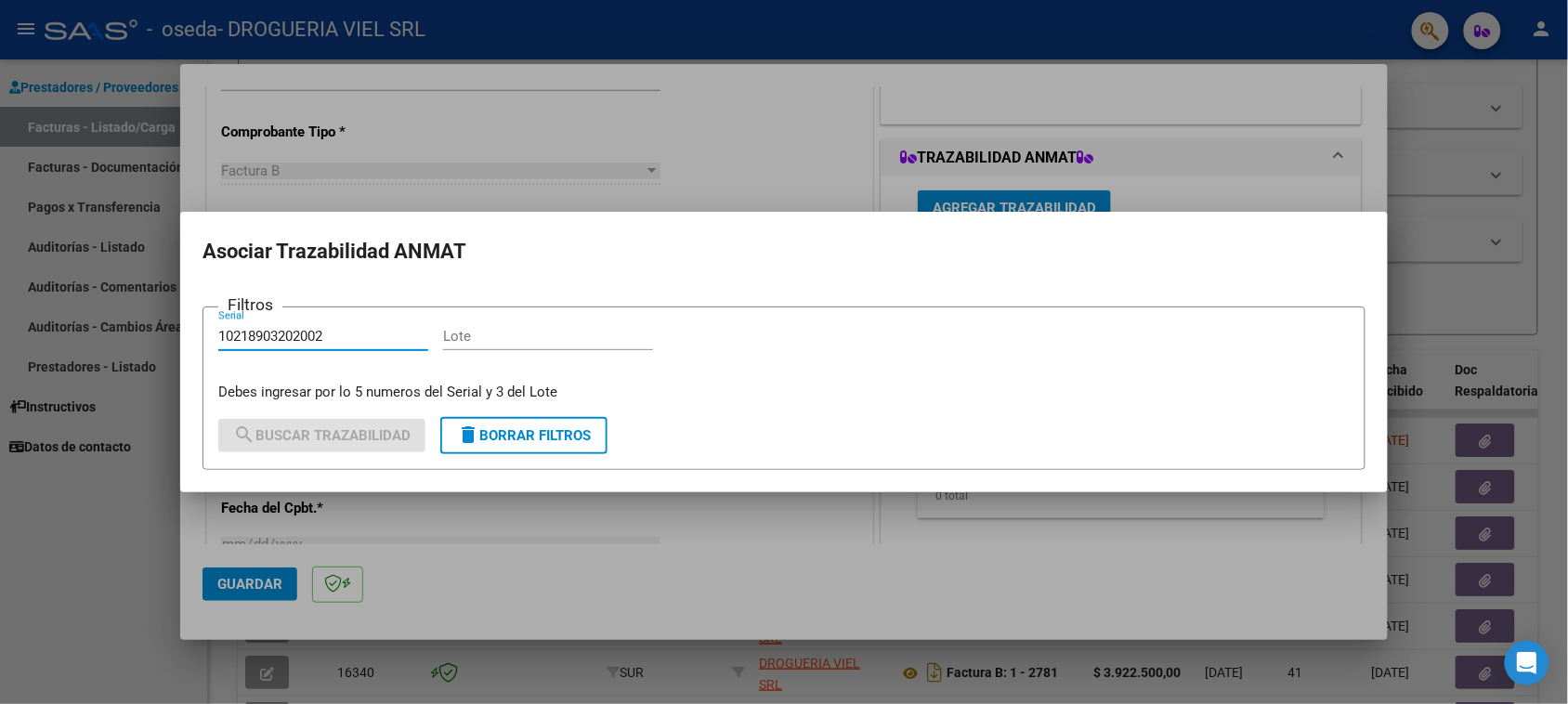
type input "10218903202002"
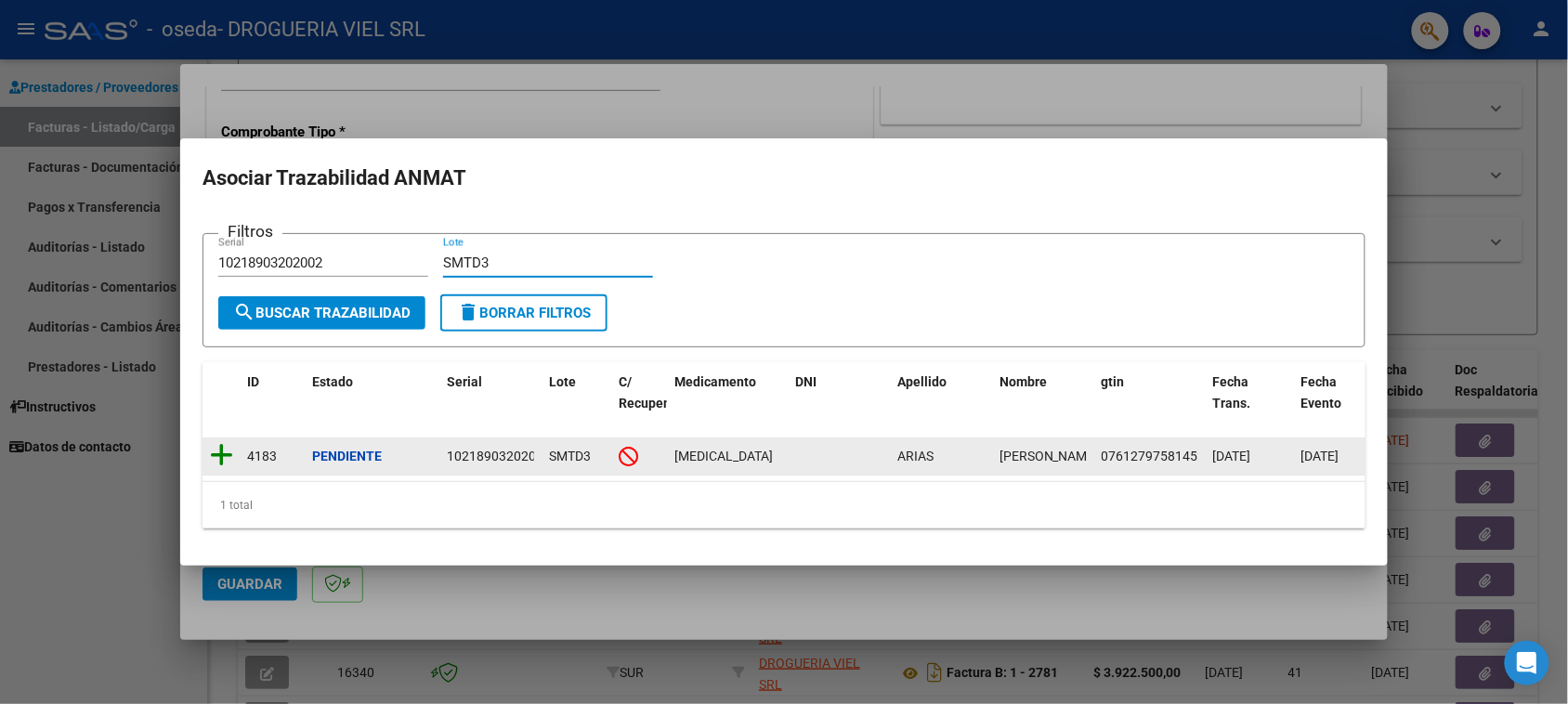
type input "SMTD3"
click at [219, 452] on icon at bounding box center [221, 454] width 24 height 26
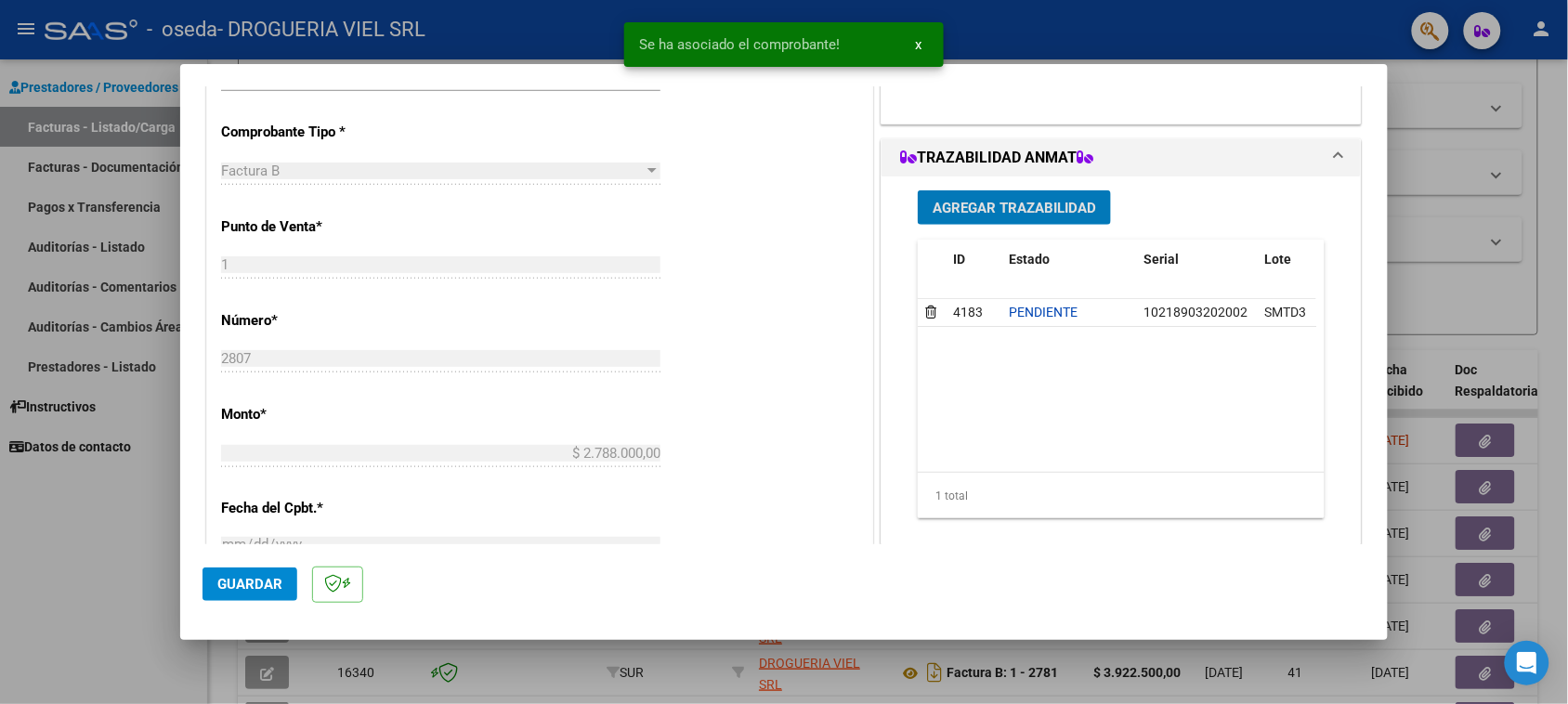
click at [247, 587] on span "Guardar" at bounding box center [250, 584] width 65 height 17
click at [1449, 278] on div at bounding box center [784, 352] width 1568 height 704
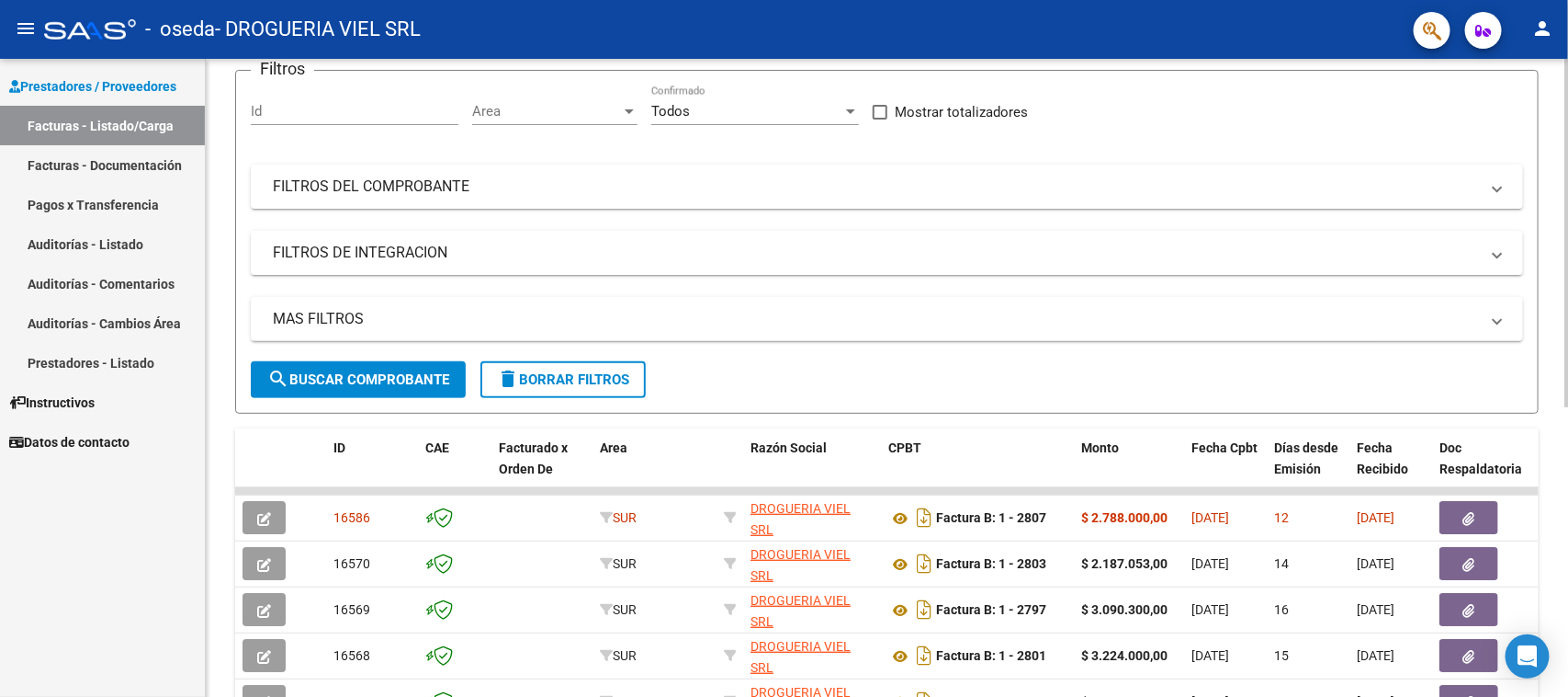
scroll to position [115, 0]
